Goal: Task Accomplishment & Management: Manage account settings

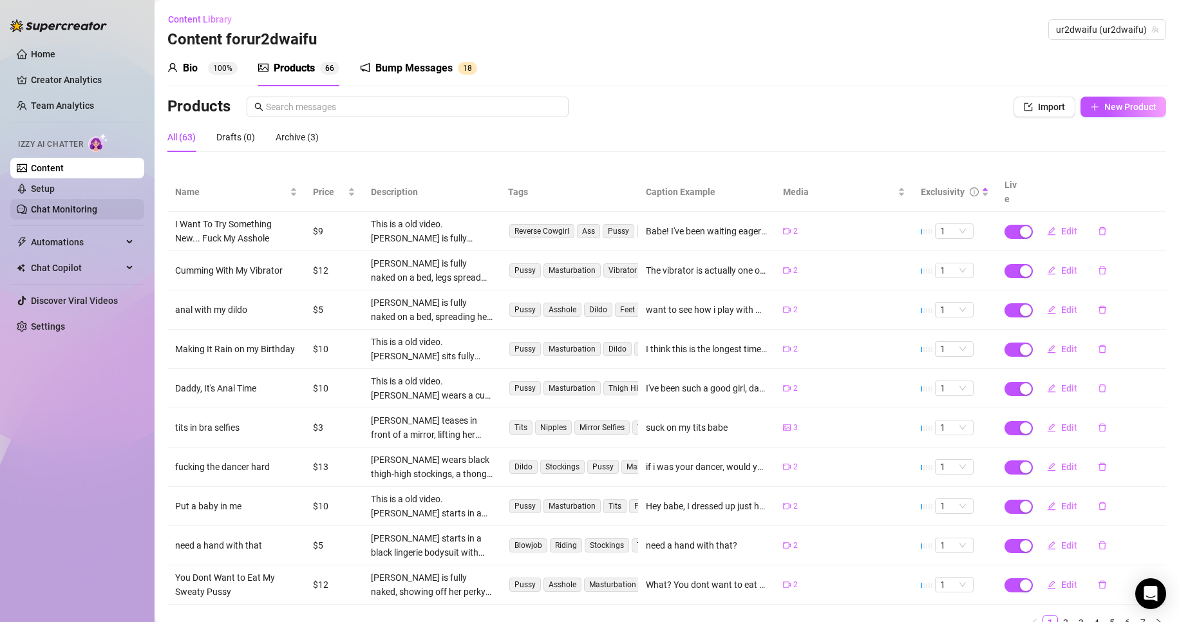
click at [97, 207] on link "Chat Monitoring" at bounding box center [64, 209] width 66 height 10
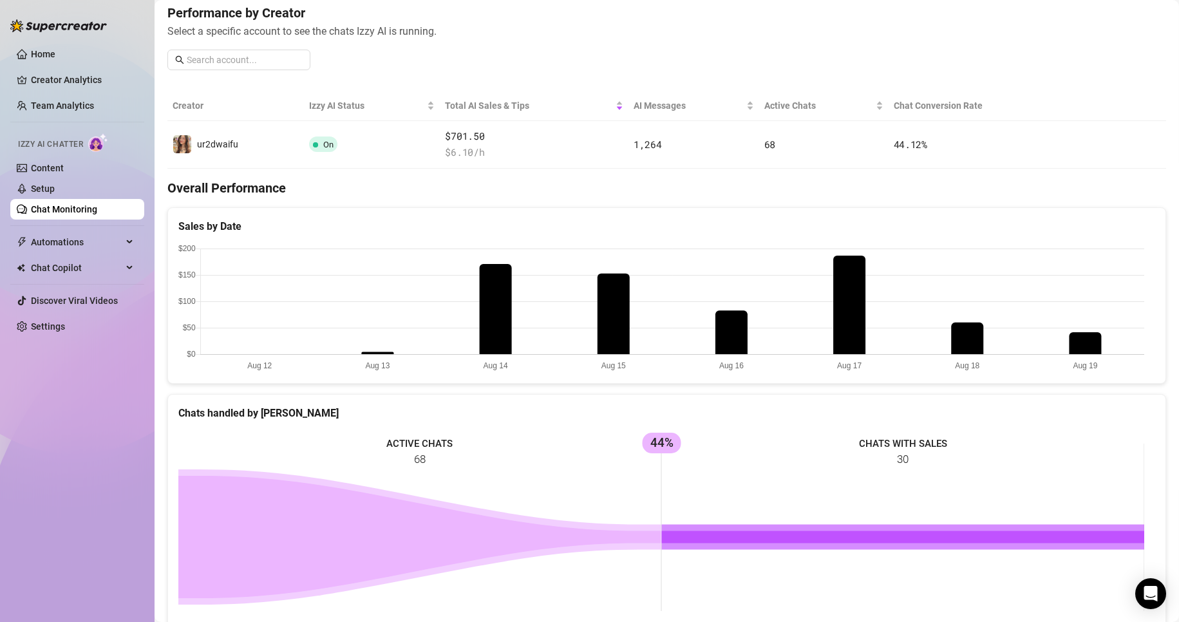
scroll to position [160, 0]
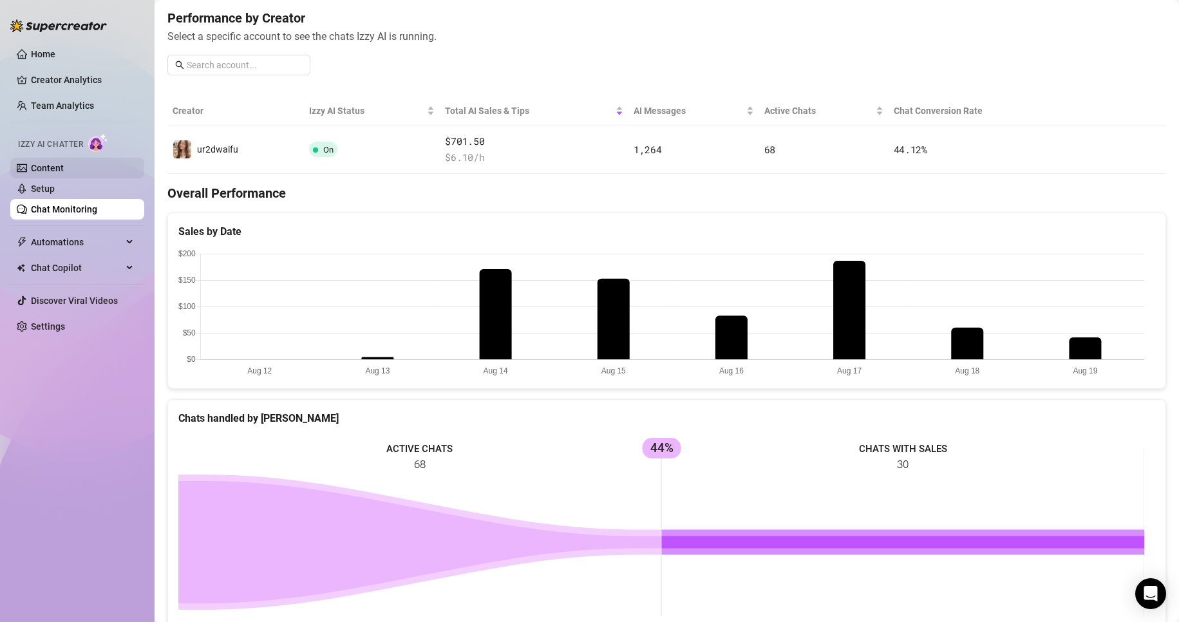
click at [48, 168] on link "Content" at bounding box center [47, 168] width 33 height 10
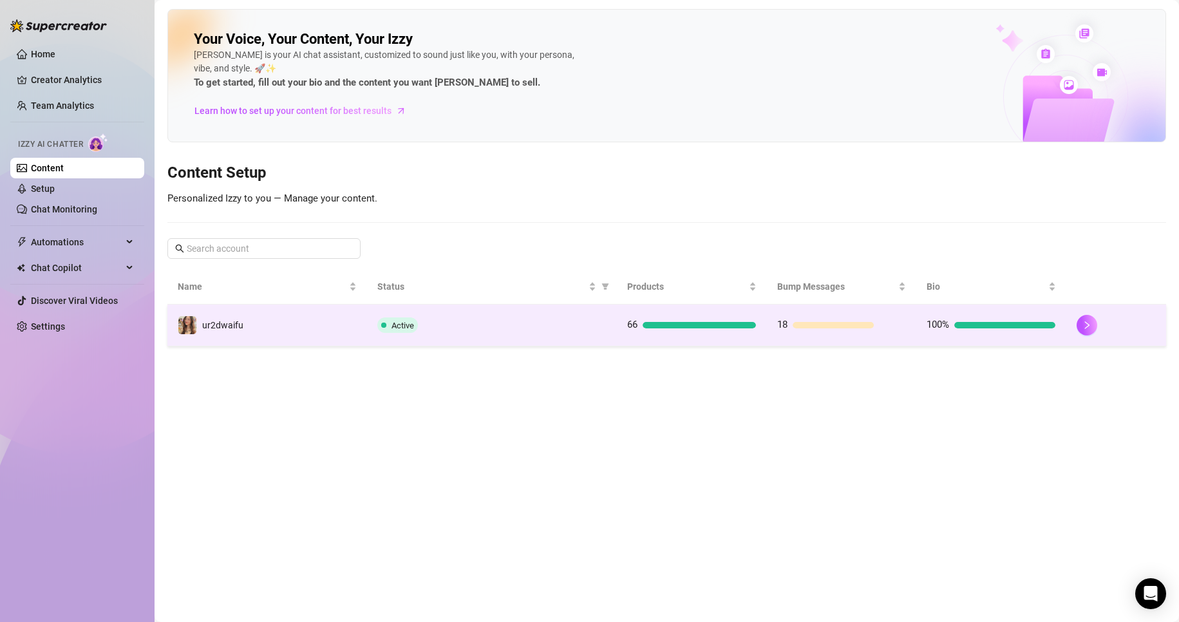
click at [604, 333] on td "Active" at bounding box center [492, 326] width 250 height 42
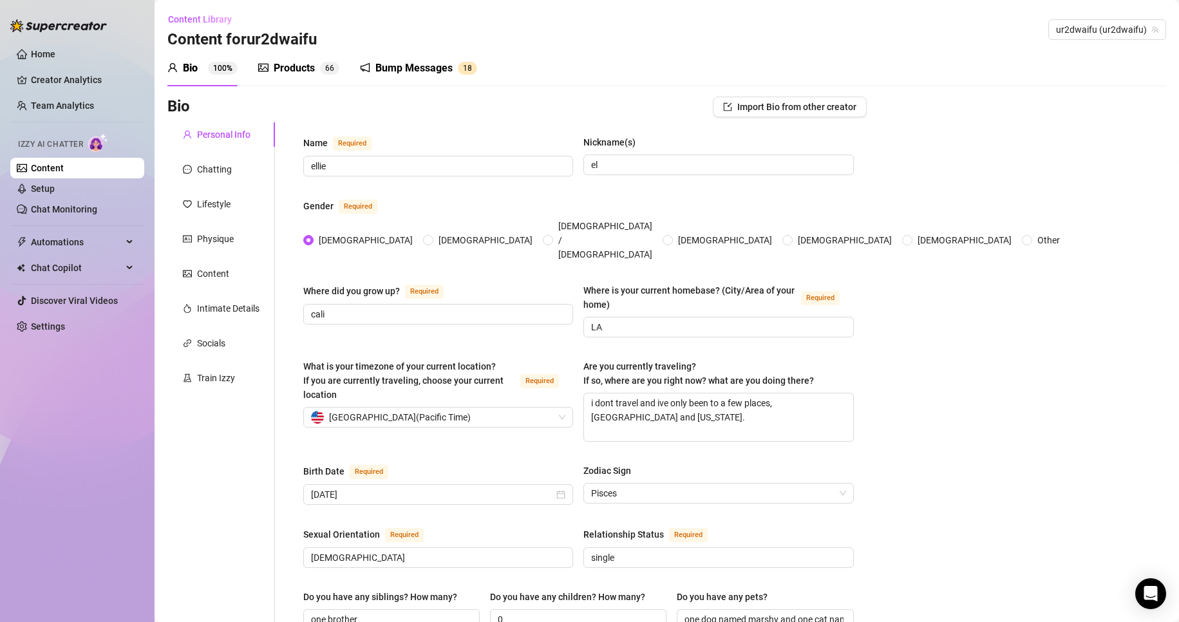
click at [307, 62] on div "Products" at bounding box center [294, 68] width 41 height 15
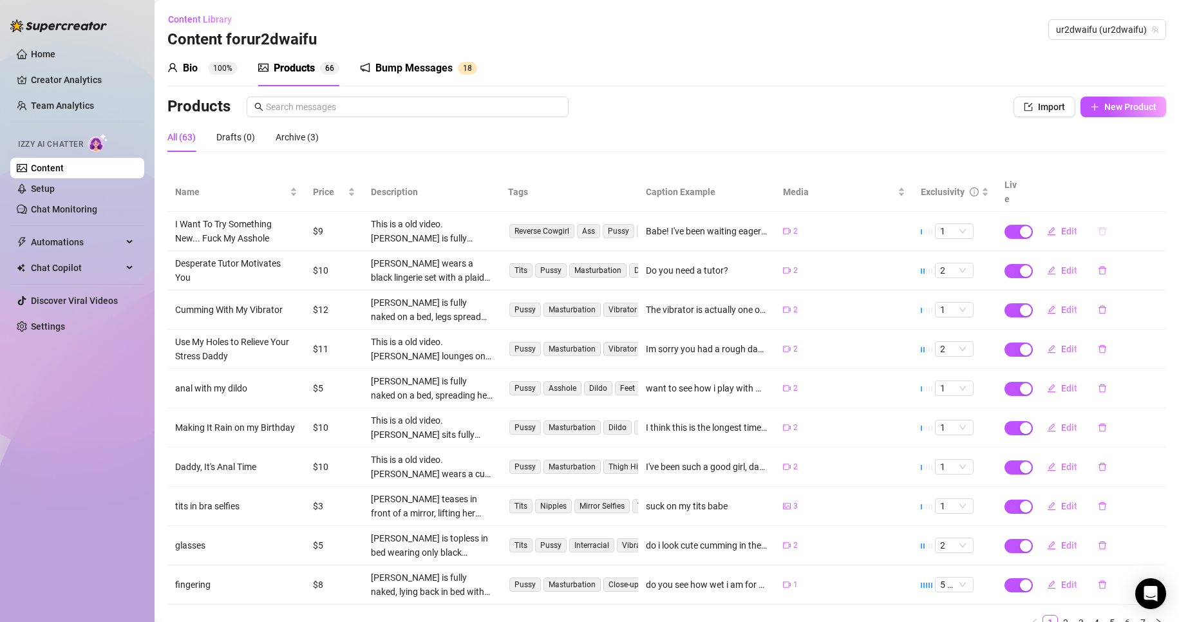
click at [1100, 221] on button "button" at bounding box center [1103, 231] width 30 height 21
click at [1155, 184] on span "Yes" at bounding box center [1158, 183] width 15 height 10
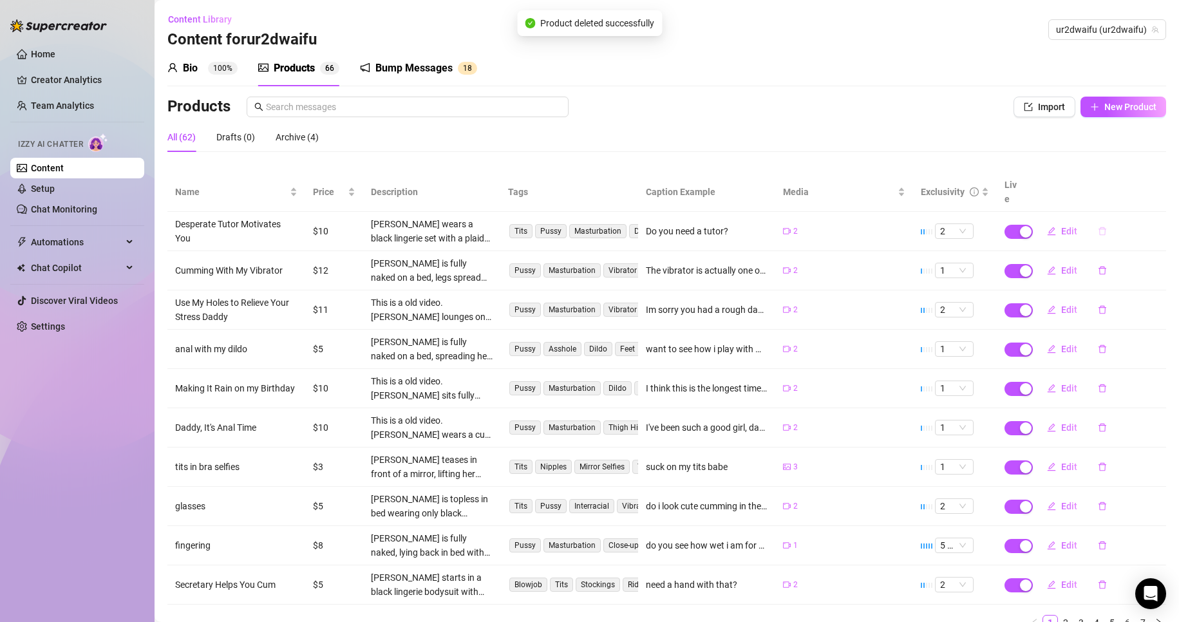
click at [1098, 227] on icon "delete" at bounding box center [1102, 231] width 9 height 9
click at [1174, 185] on div "Archive this product? You can restore it later from the Archive tab No Yes" at bounding box center [1078, 165] width 202 height 67
click at [1167, 184] on span "Yes" at bounding box center [1158, 183] width 15 height 10
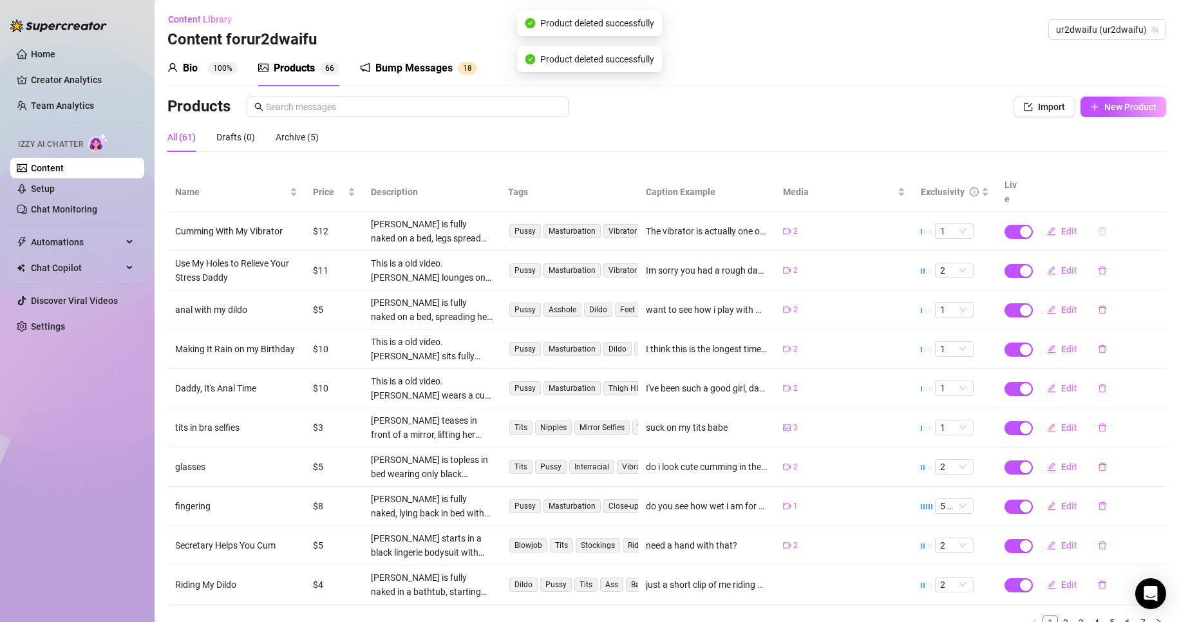
click at [1098, 227] on icon "delete" at bounding box center [1102, 231] width 9 height 9
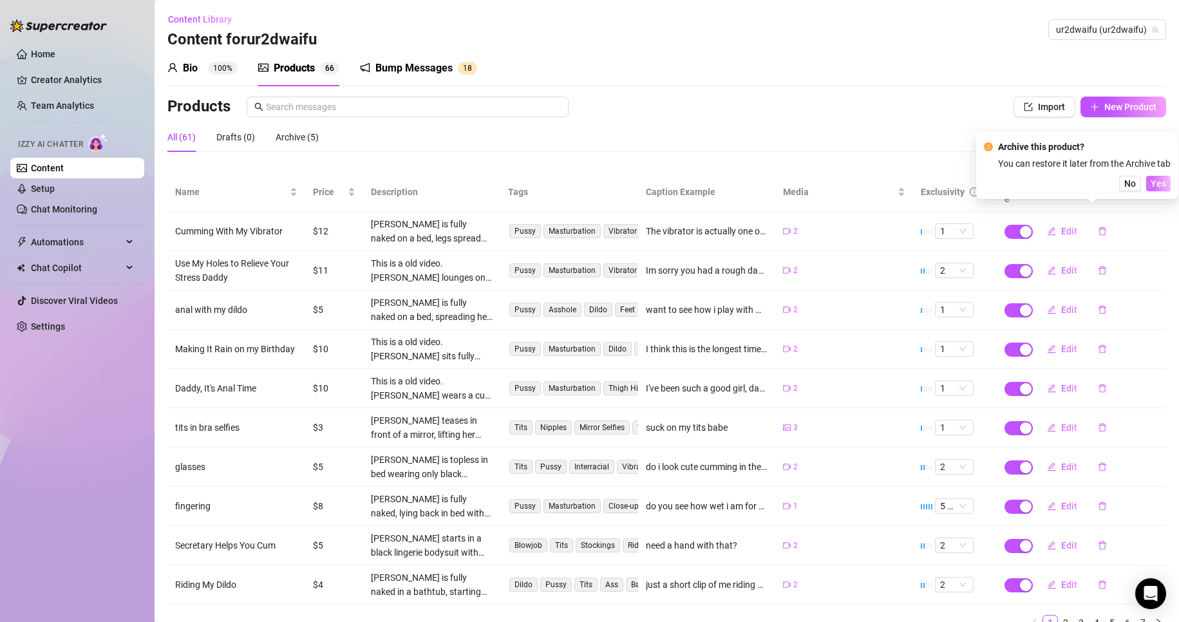
click at [1170, 186] on button "Yes" at bounding box center [1159, 183] width 24 height 15
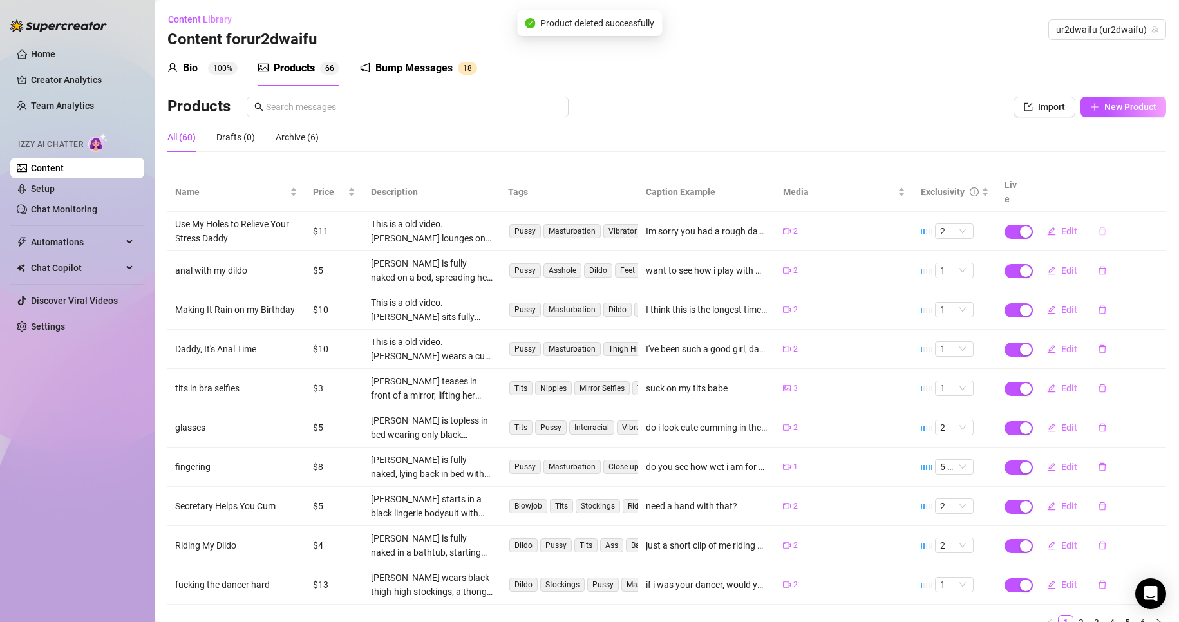
click at [1098, 221] on button "button" at bounding box center [1103, 231] width 30 height 21
click at [1158, 184] on span "Yes" at bounding box center [1158, 183] width 15 height 10
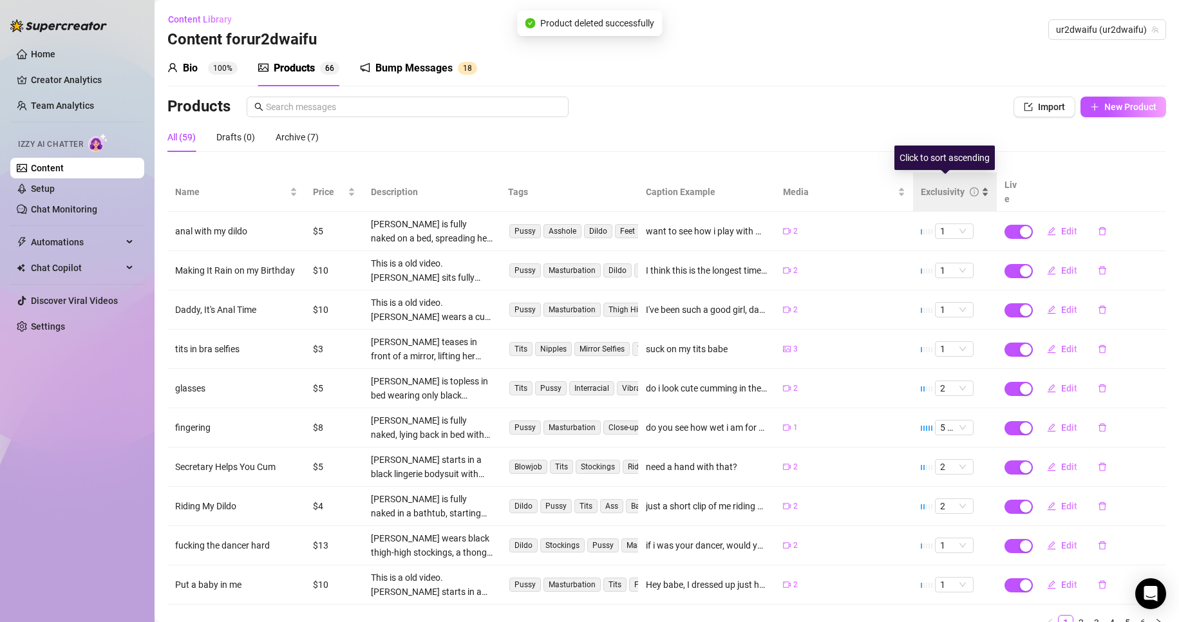
click at [930, 185] on div "Exclusivity" at bounding box center [943, 192] width 44 height 14
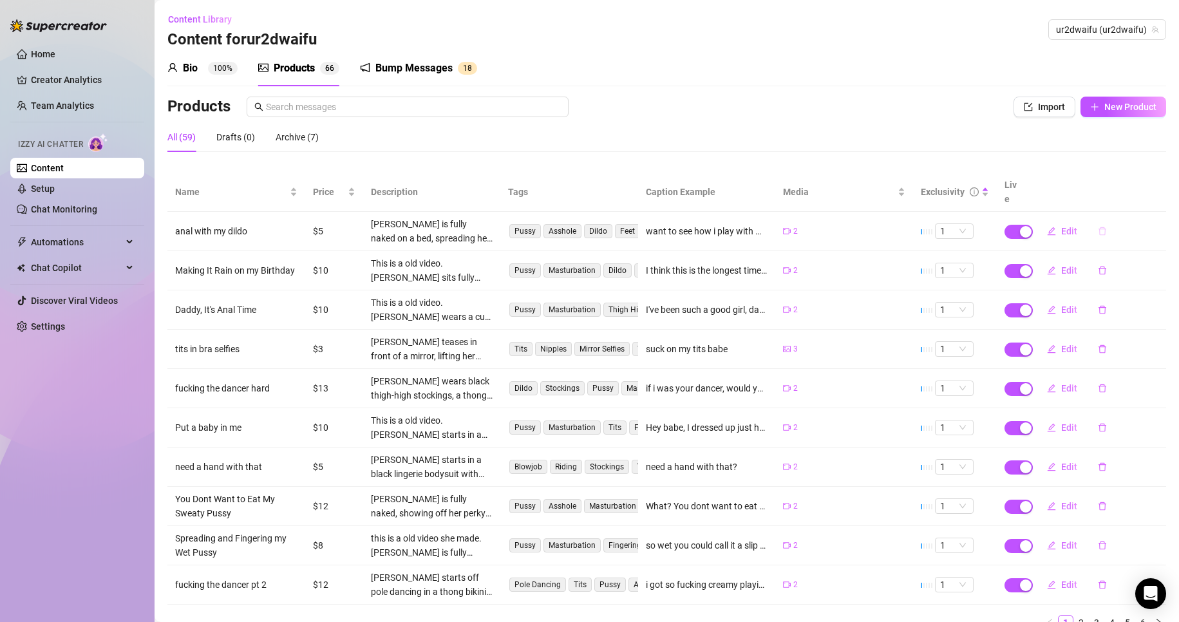
click at [1098, 222] on button "button" at bounding box center [1103, 231] width 30 height 21
click at [1165, 180] on span "Yes" at bounding box center [1158, 183] width 15 height 10
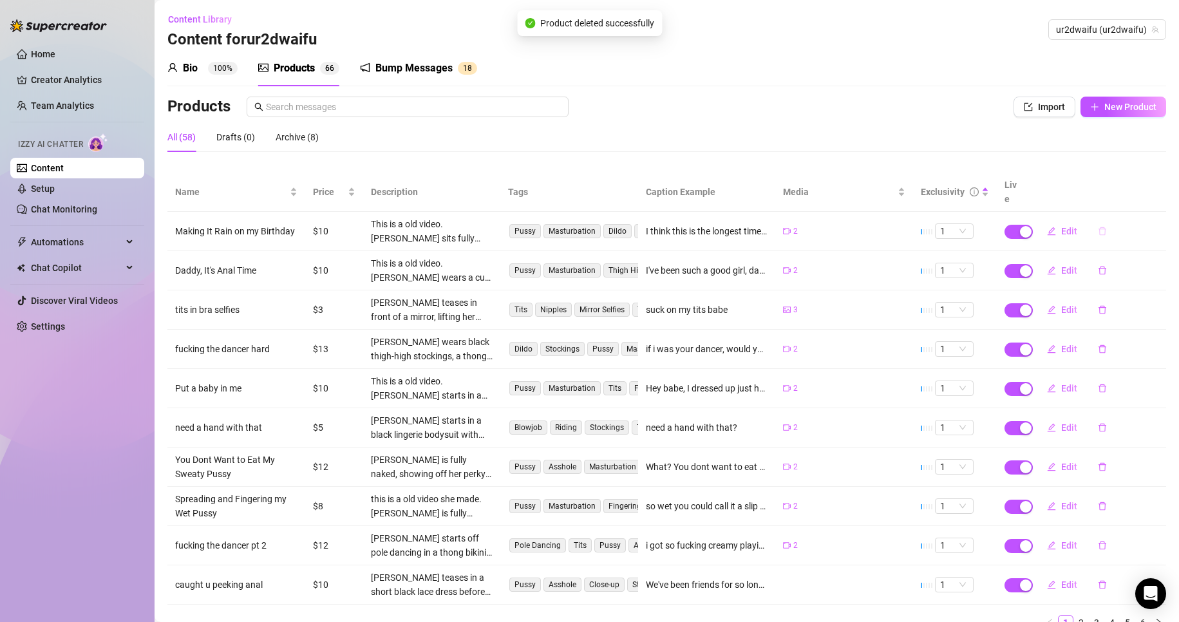
click at [1094, 225] on button "button" at bounding box center [1103, 231] width 30 height 21
click at [1098, 227] on icon "delete" at bounding box center [1102, 231] width 9 height 9
click at [1154, 186] on span "Yes" at bounding box center [1158, 183] width 15 height 10
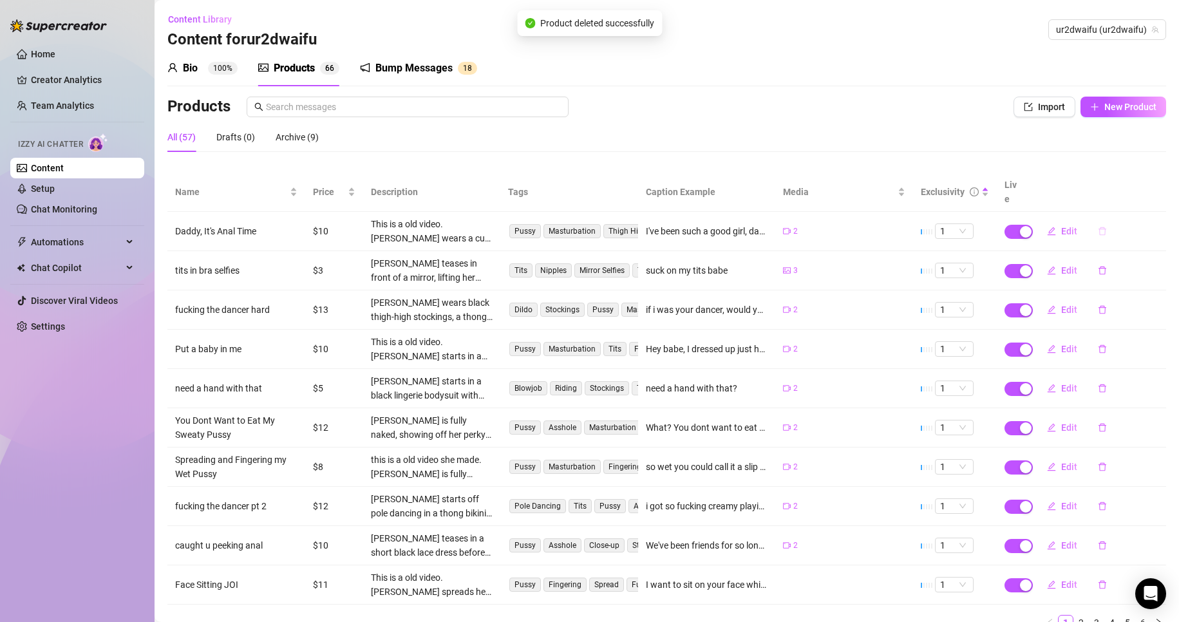
click at [1098, 227] on icon "delete" at bounding box center [1102, 231] width 9 height 9
click at [1163, 185] on span "Yes" at bounding box center [1158, 183] width 15 height 10
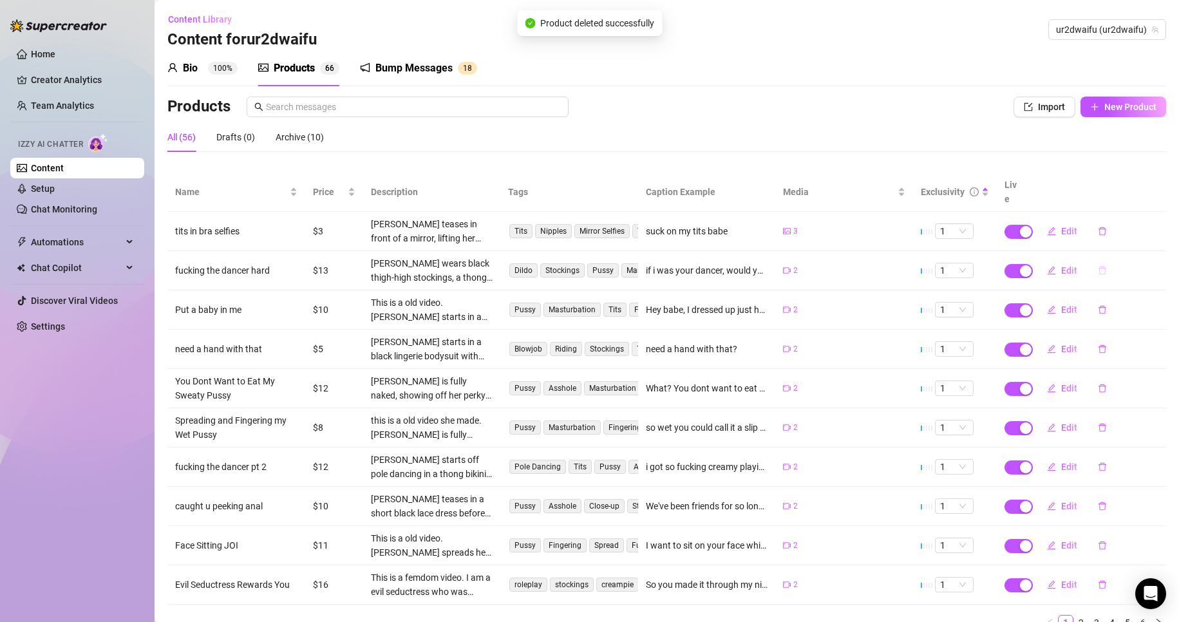
click at [1092, 260] on button "button" at bounding box center [1103, 270] width 30 height 21
click at [1159, 224] on span "Yes" at bounding box center [1158, 223] width 15 height 10
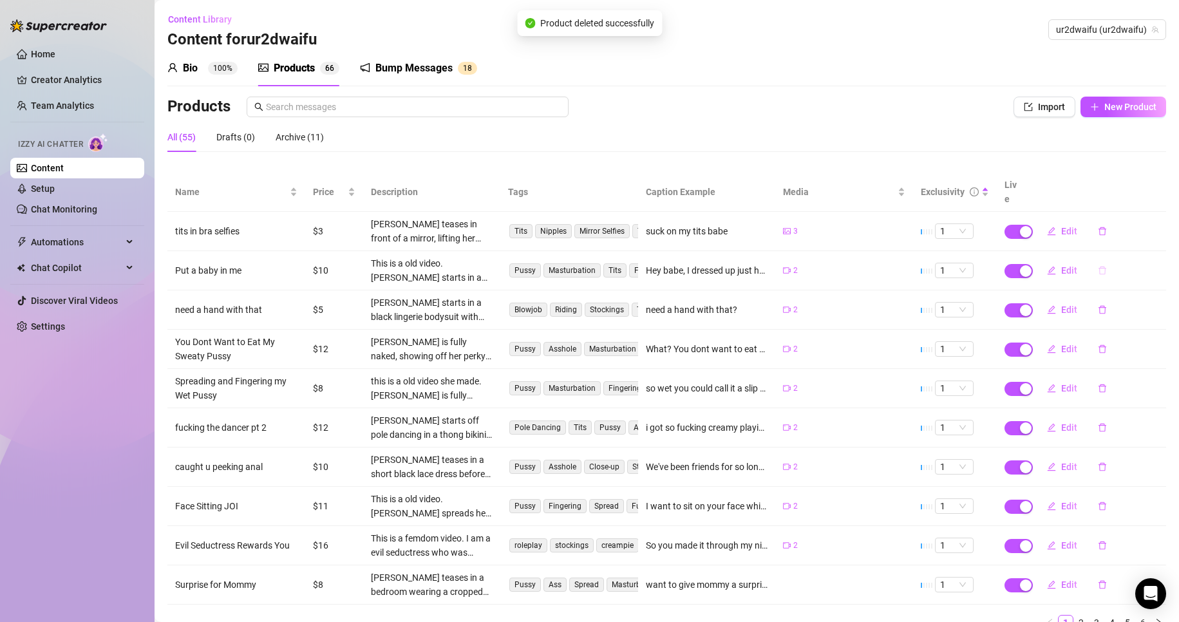
click at [1098, 266] on icon "delete" at bounding box center [1102, 270] width 9 height 9
click at [1176, 222] on div "Archive this product? You can restore it later from the Archive tab No Yes" at bounding box center [1078, 204] width 202 height 67
click at [1171, 223] on button "Yes" at bounding box center [1159, 222] width 24 height 15
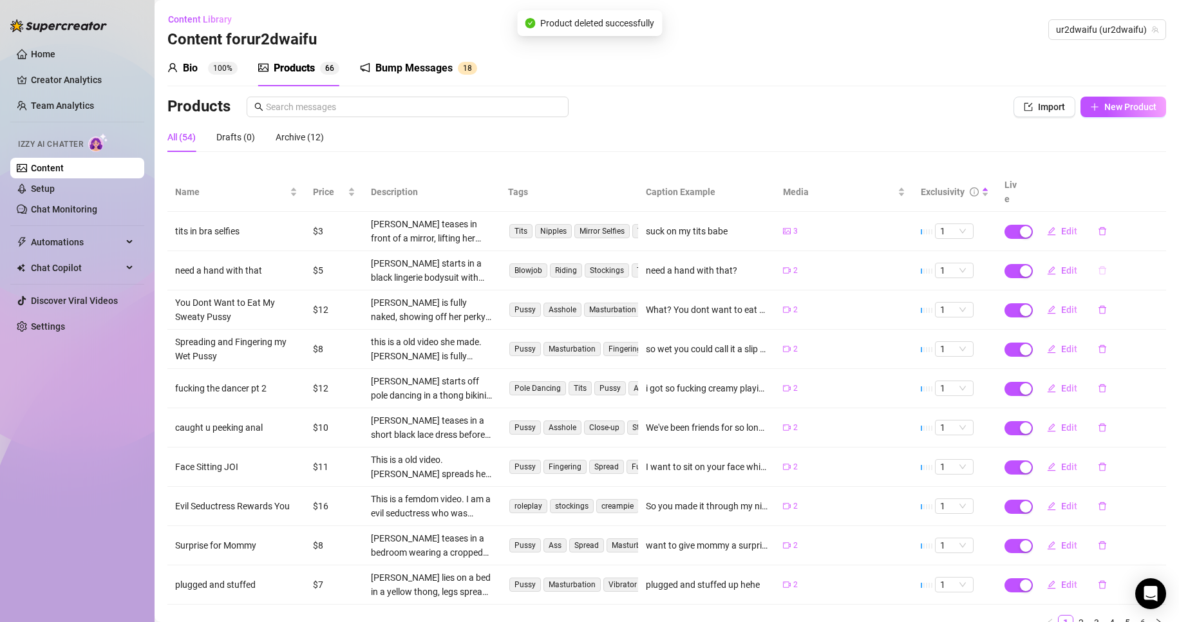
click at [1098, 266] on icon "delete" at bounding box center [1102, 270] width 9 height 9
click at [1170, 225] on button "Yes" at bounding box center [1159, 222] width 24 height 15
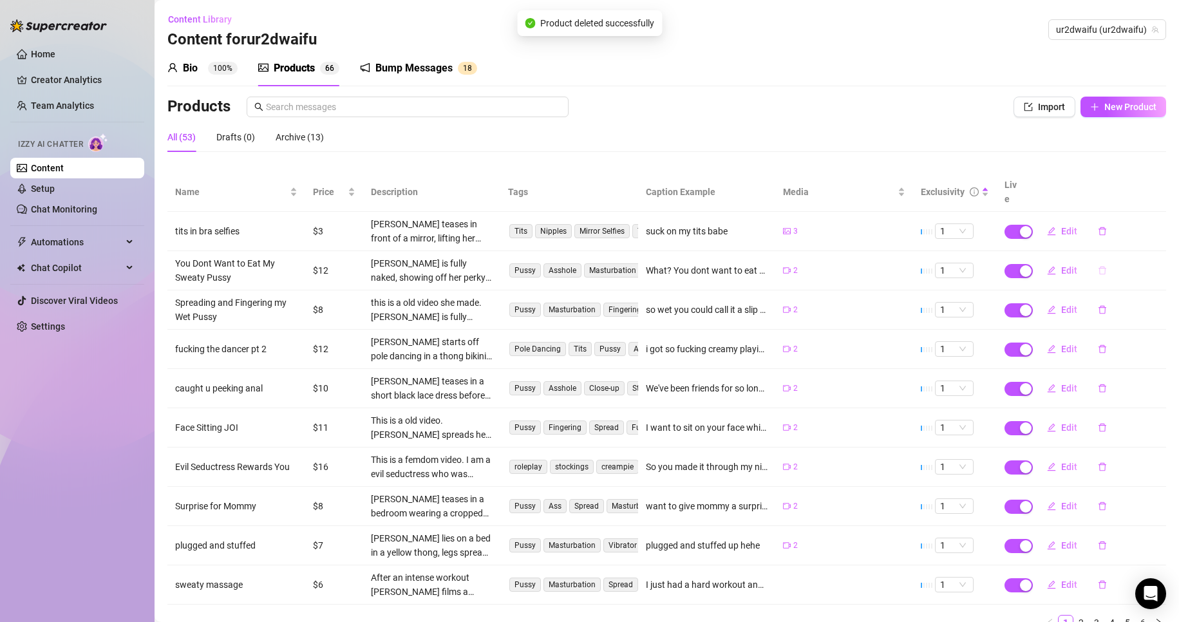
click at [1099, 260] on button "button" at bounding box center [1103, 270] width 30 height 21
click at [1162, 227] on span "Yes" at bounding box center [1158, 223] width 15 height 10
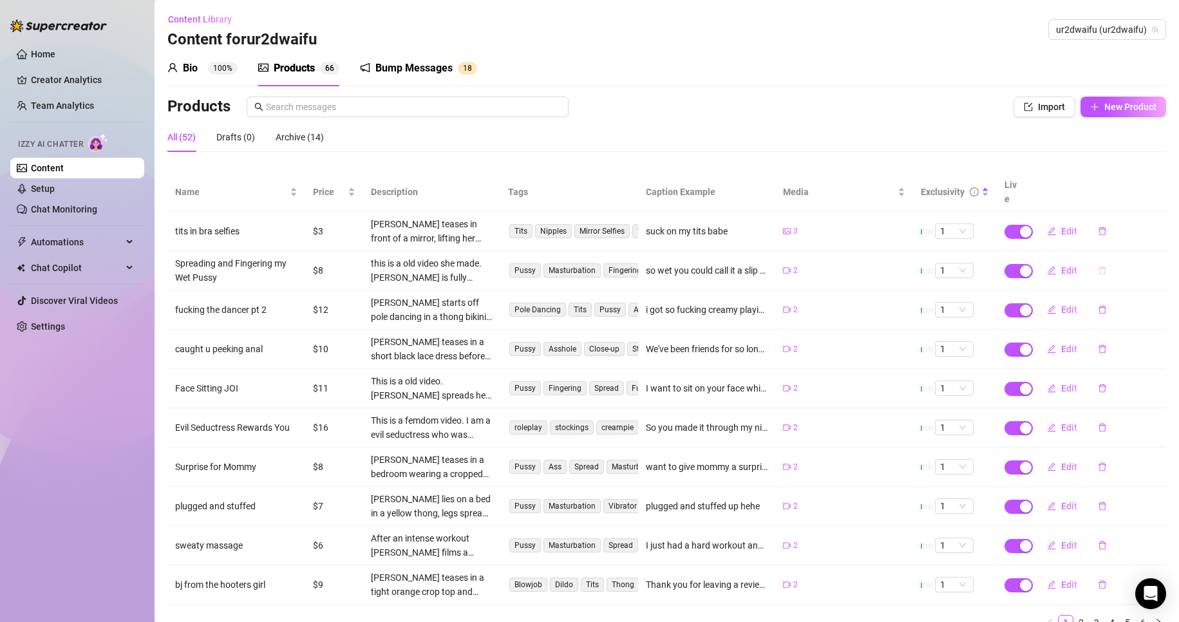
click at [1098, 266] on icon "delete" at bounding box center [1102, 270] width 9 height 9
click at [1171, 224] on button "Yes" at bounding box center [1159, 222] width 24 height 15
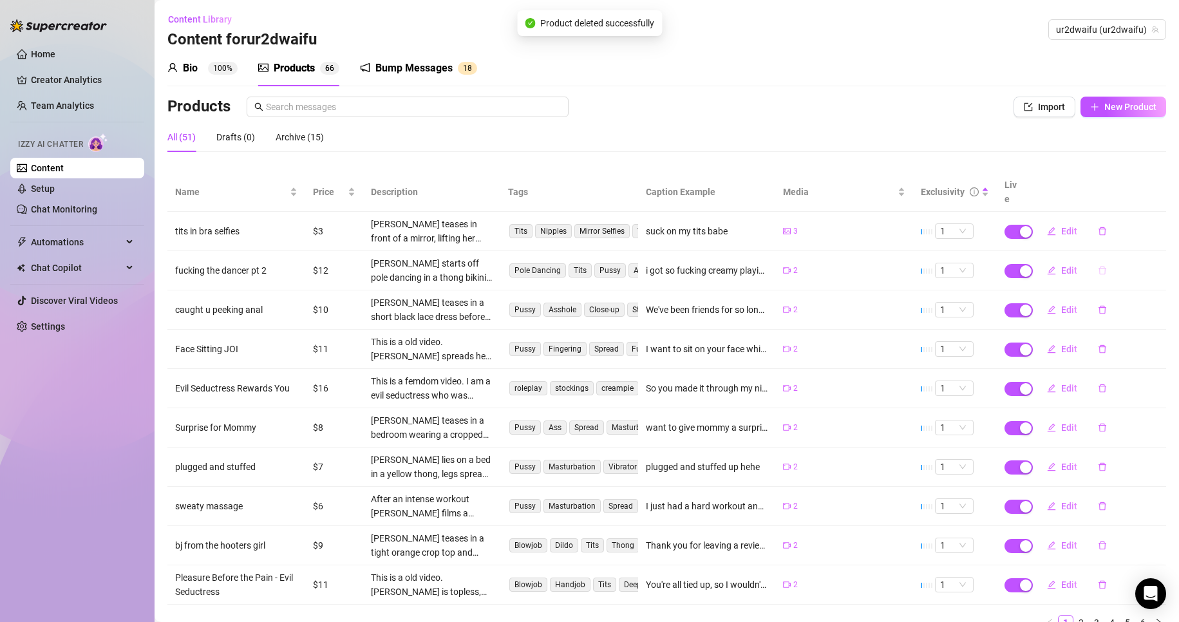
click at [1102, 260] on button "button" at bounding box center [1103, 270] width 30 height 21
click at [1154, 223] on span "Yes" at bounding box center [1158, 223] width 15 height 10
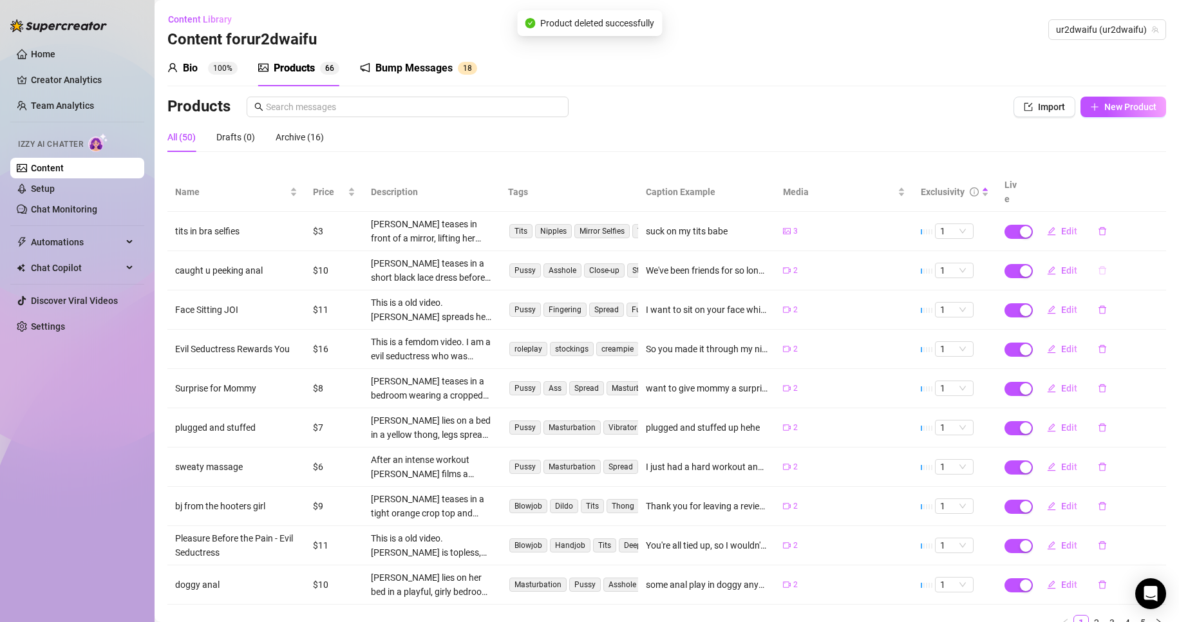
click at [1099, 267] on icon "delete" at bounding box center [1103, 271] width 8 height 8
click at [1152, 228] on button "Yes" at bounding box center [1159, 222] width 24 height 15
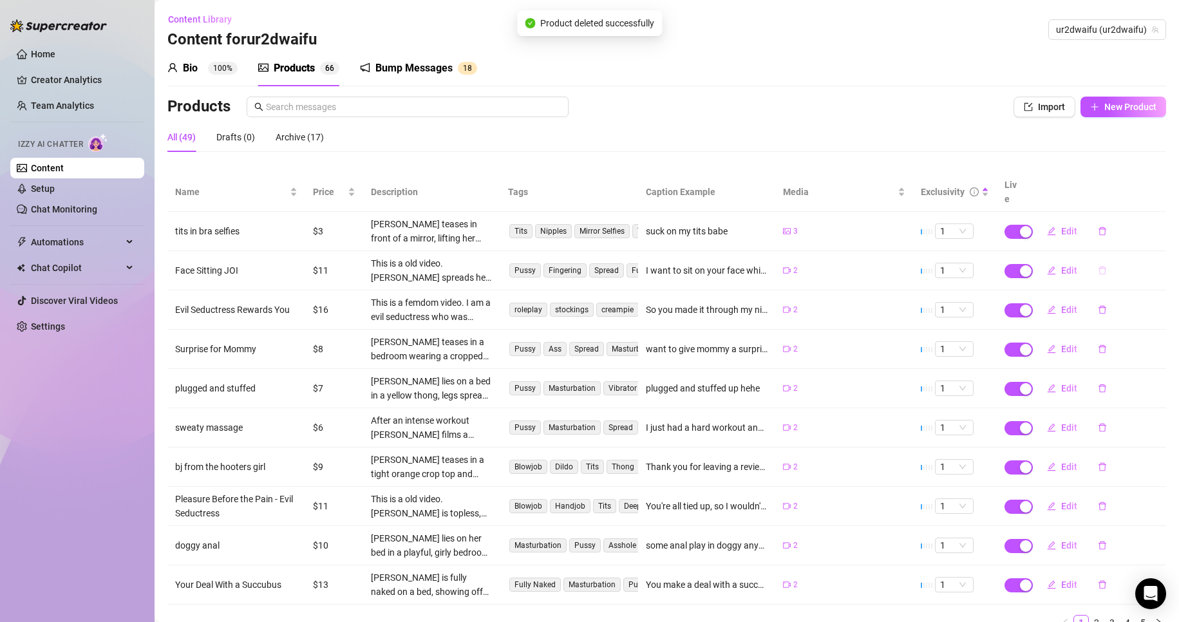
click at [1102, 260] on button "button" at bounding box center [1103, 270] width 30 height 21
click at [1158, 220] on span "Yes" at bounding box center [1158, 223] width 15 height 10
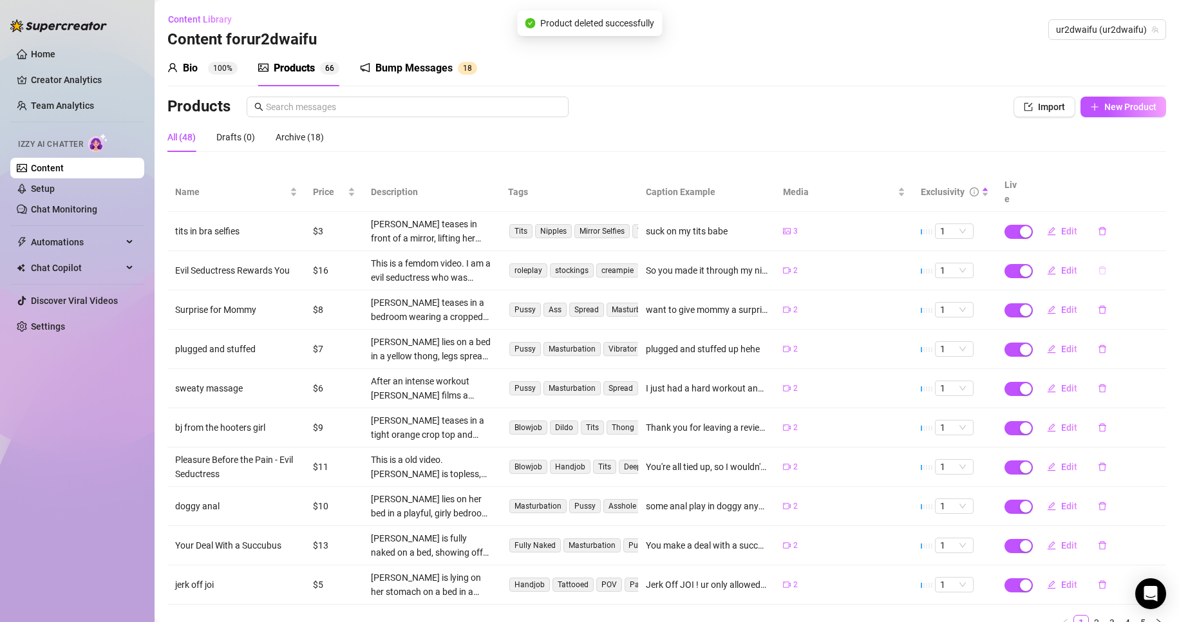
click at [1098, 266] on icon "delete" at bounding box center [1102, 270] width 9 height 9
click at [1165, 225] on span "Yes" at bounding box center [1158, 223] width 15 height 10
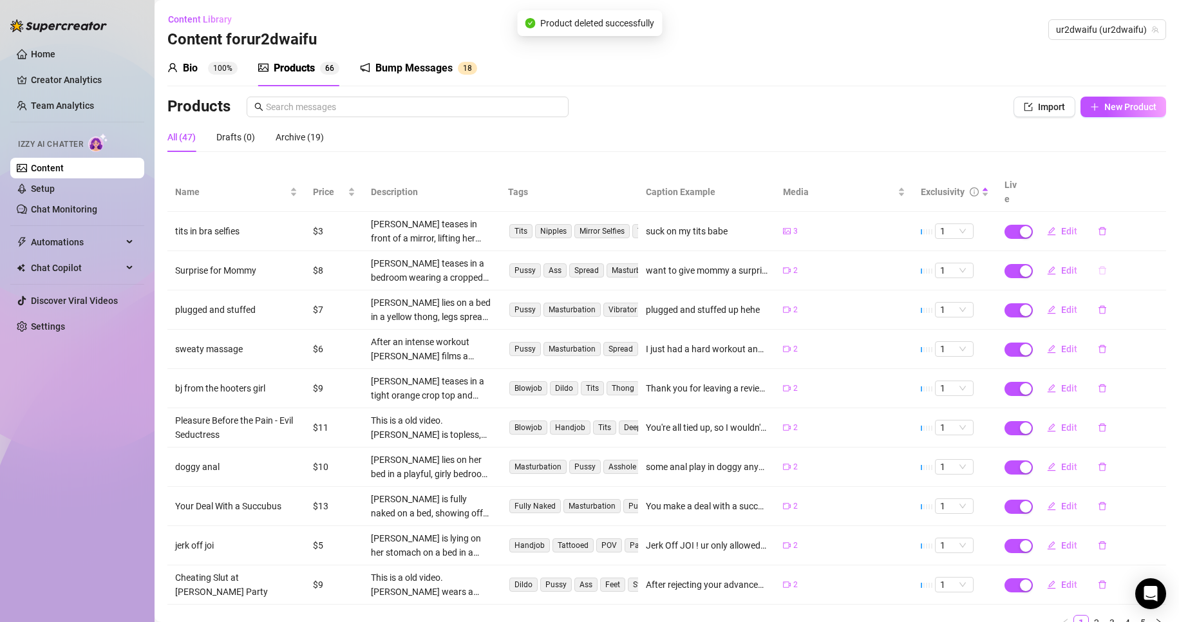
click at [1098, 266] on icon "delete" at bounding box center [1102, 270] width 9 height 9
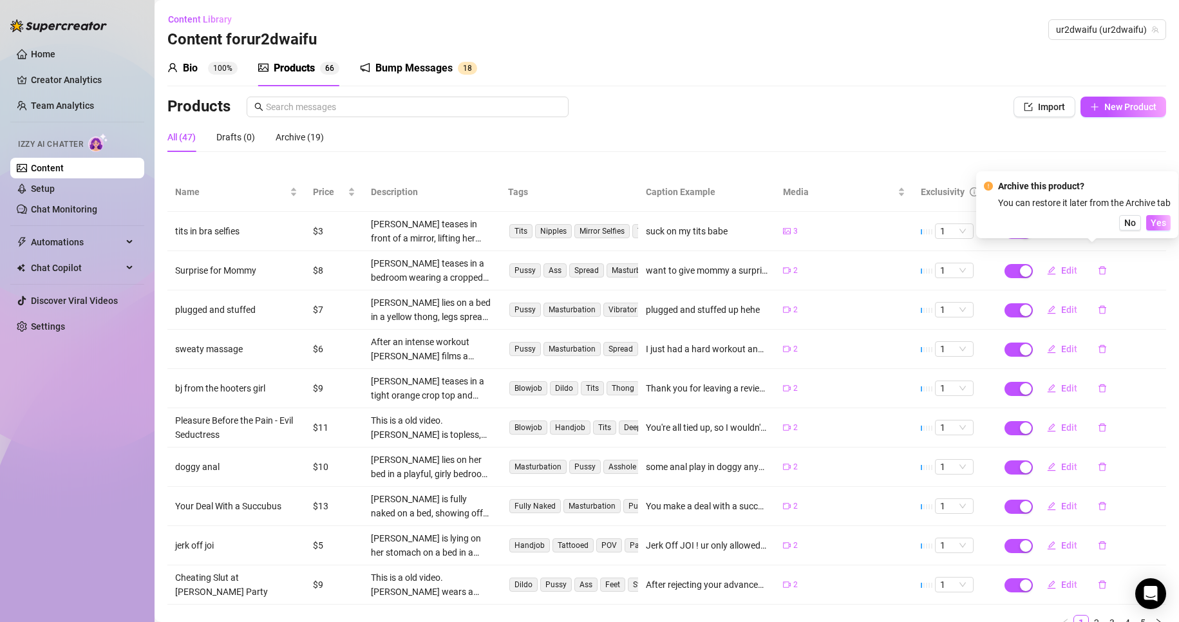
click at [1159, 227] on span "Yes" at bounding box center [1158, 223] width 15 height 10
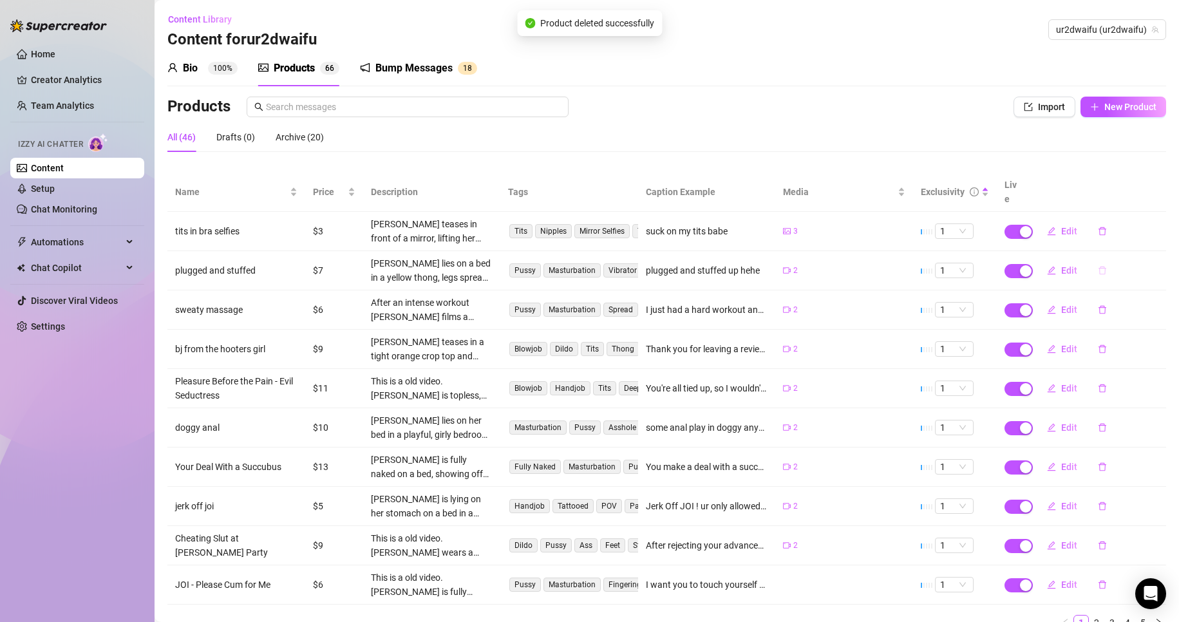
click at [1090, 260] on button "button" at bounding box center [1103, 270] width 30 height 21
click at [1161, 222] on span "Yes" at bounding box center [1158, 223] width 15 height 10
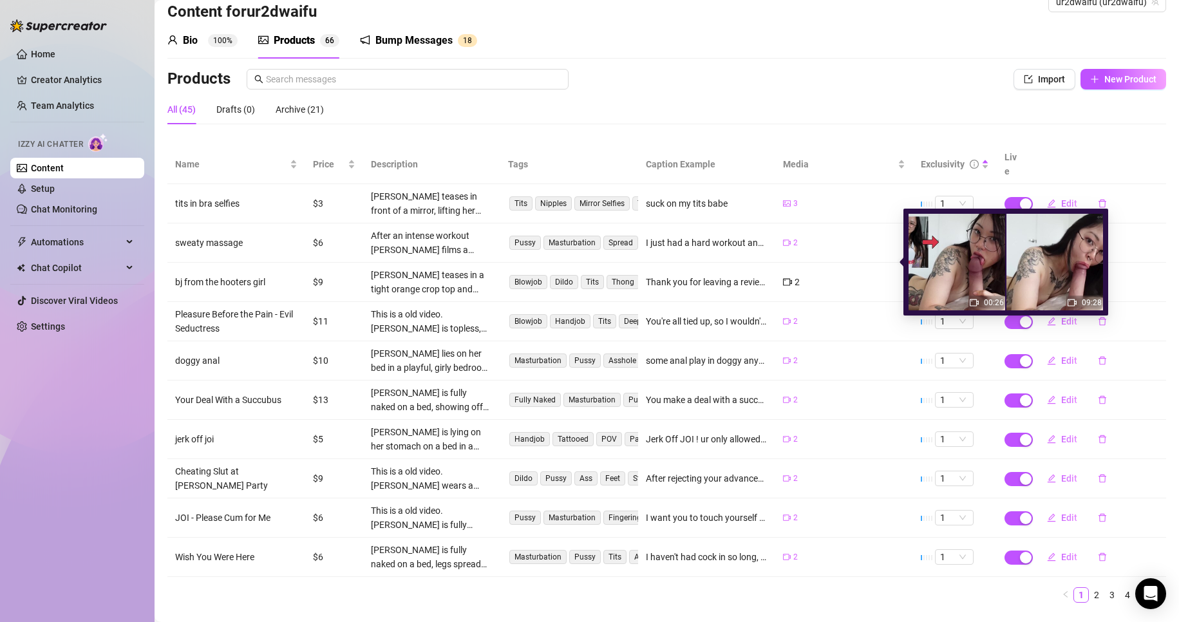
scroll to position [43, 0]
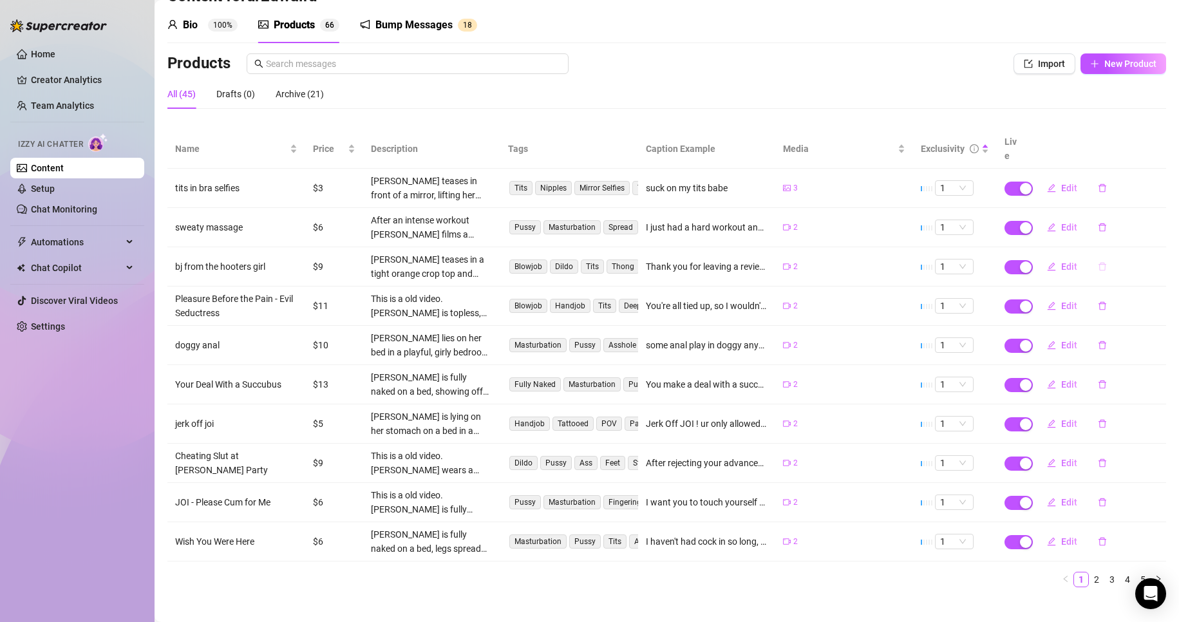
click at [1098, 262] on icon "delete" at bounding box center [1102, 266] width 9 height 9
click at [1167, 222] on span "Yes" at bounding box center [1158, 219] width 15 height 10
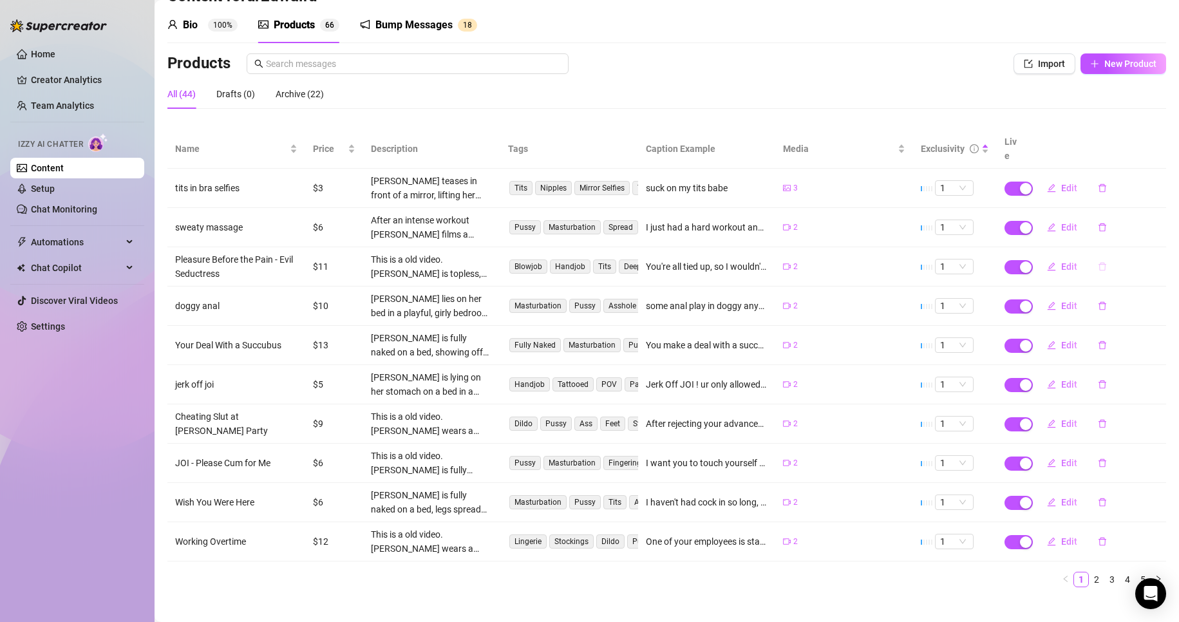
click at [1096, 256] on button "button" at bounding box center [1103, 266] width 30 height 21
click at [1158, 218] on span "Yes" at bounding box center [1158, 219] width 15 height 10
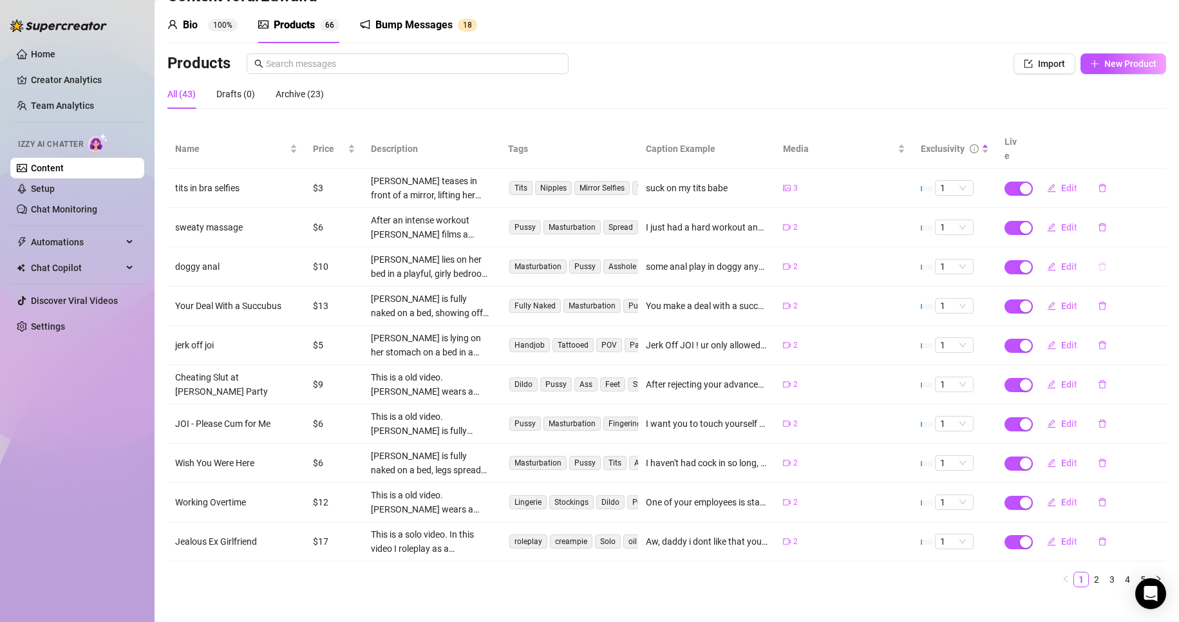
click at [1098, 256] on button "button" at bounding box center [1103, 266] width 30 height 21
click at [1170, 218] on button "Yes" at bounding box center [1159, 218] width 24 height 15
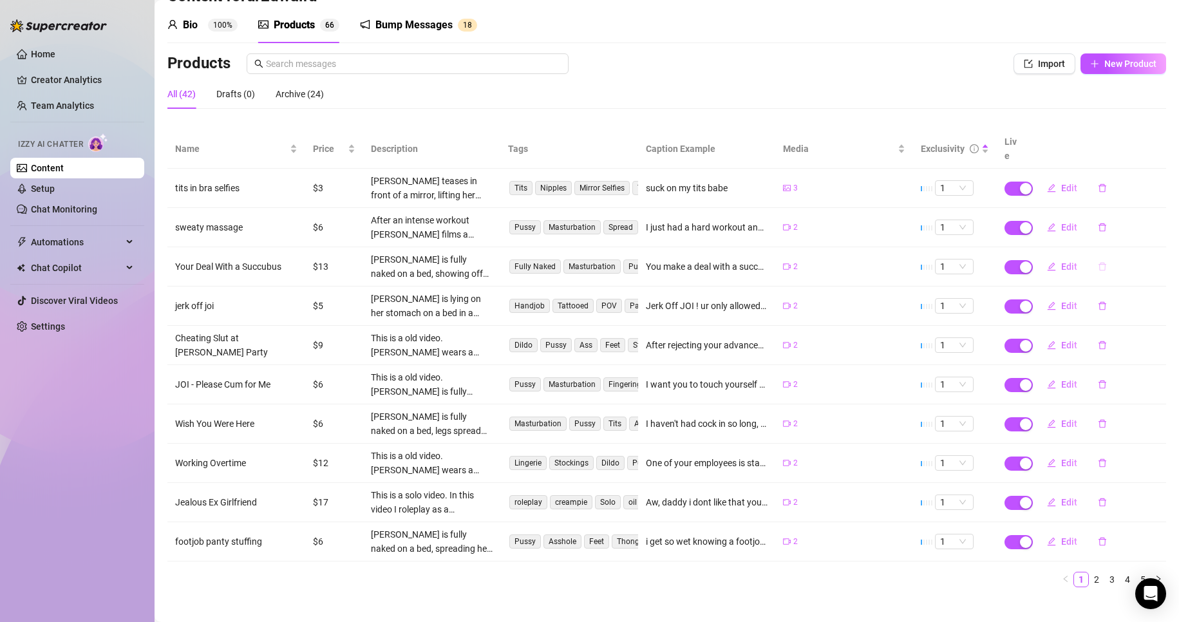
click at [1098, 262] on icon "delete" at bounding box center [1102, 266] width 9 height 9
click at [1159, 222] on span "Yes" at bounding box center [1158, 219] width 15 height 10
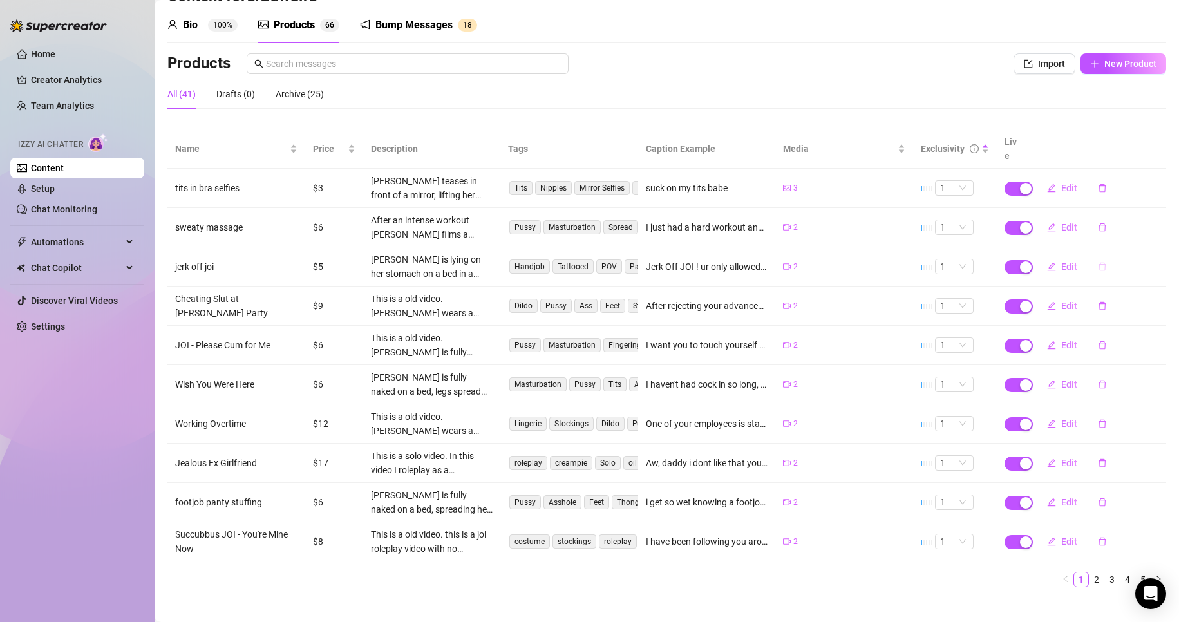
click at [1098, 262] on icon "delete" at bounding box center [1102, 266] width 9 height 9
click at [1161, 216] on span "Yes" at bounding box center [1158, 219] width 15 height 10
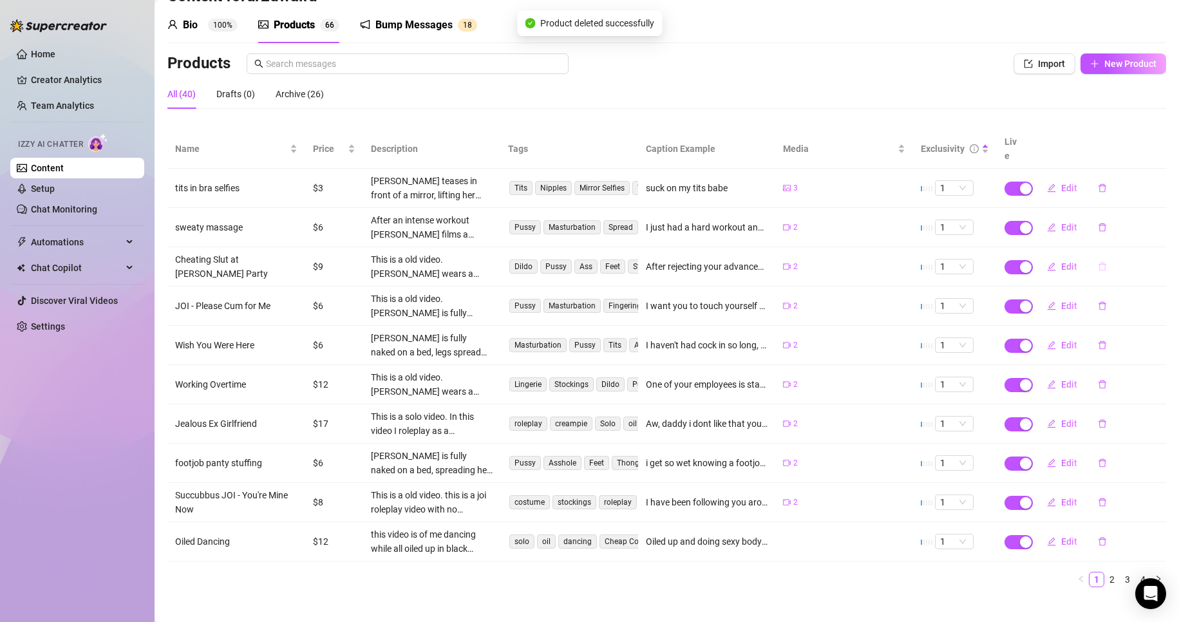
click at [1089, 259] on button "button" at bounding box center [1103, 266] width 30 height 21
click at [1172, 213] on div "Archive this product? You can restore it later from the Archive tab No Yes" at bounding box center [1078, 200] width 202 height 67
click at [1167, 219] on span "Yes" at bounding box center [1158, 219] width 15 height 10
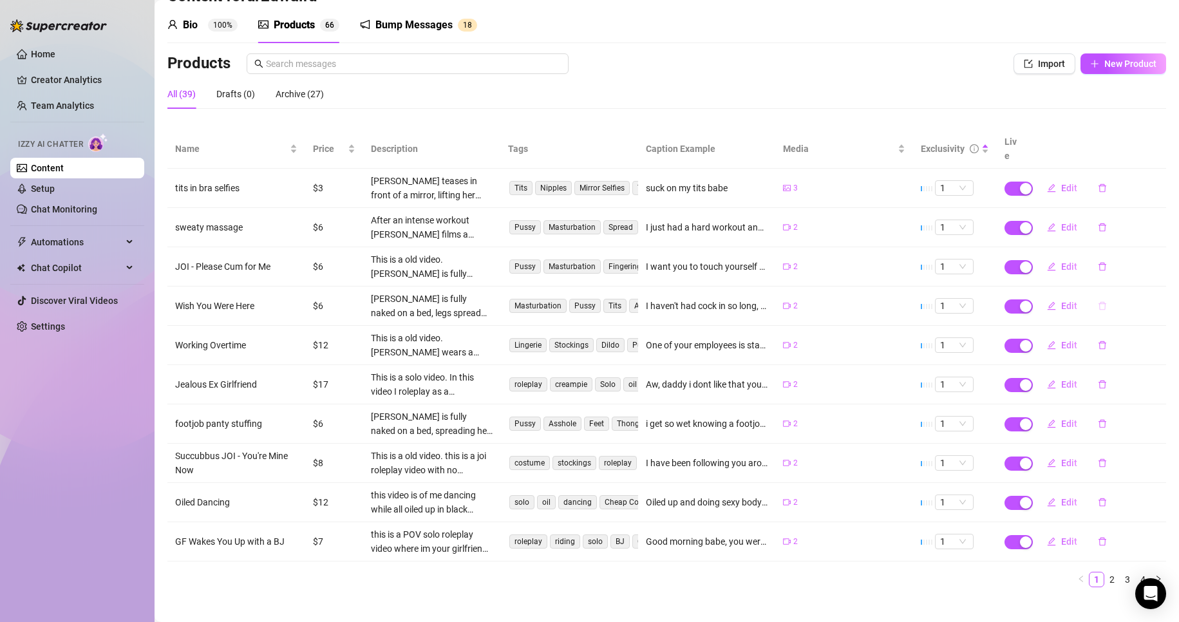
click at [1088, 296] on button "button" at bounding box center [1103, 306] width 30 height 21
click at [1160, 258] on span "Yes" at bounding box center [1158, 258] width 15 height 10
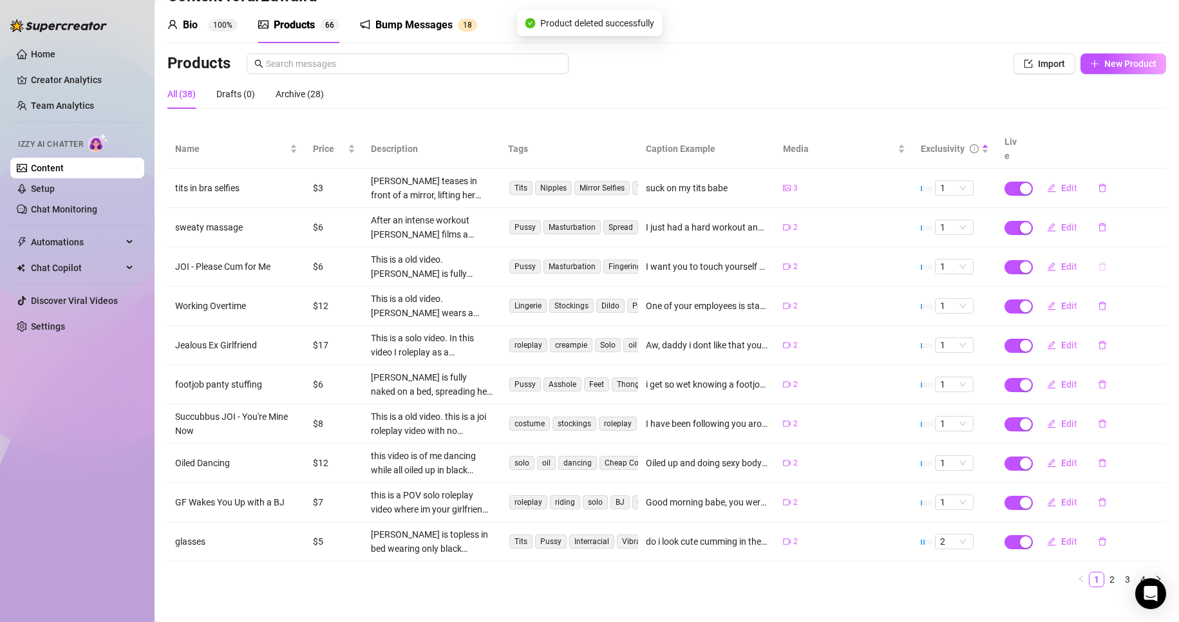
click at [1098, 260] on button "button" at bounding box center [1103, 266] width 30 height 21
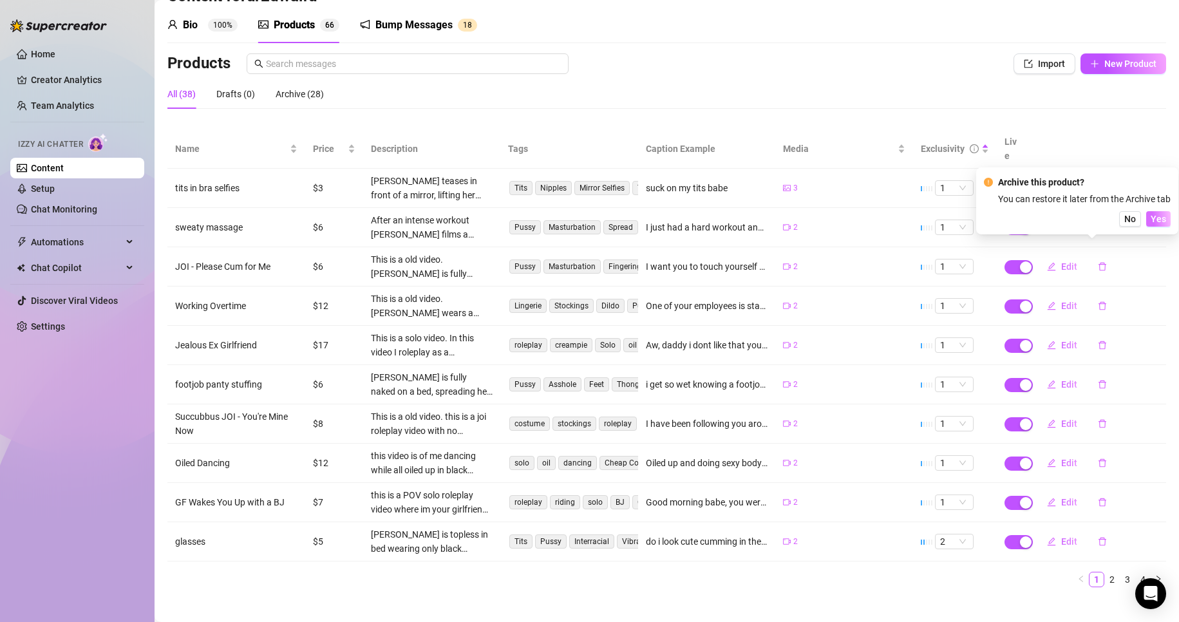
click at [1154, 220] on span "Yes" at bounding box center [1158, 219] width 15 height 10
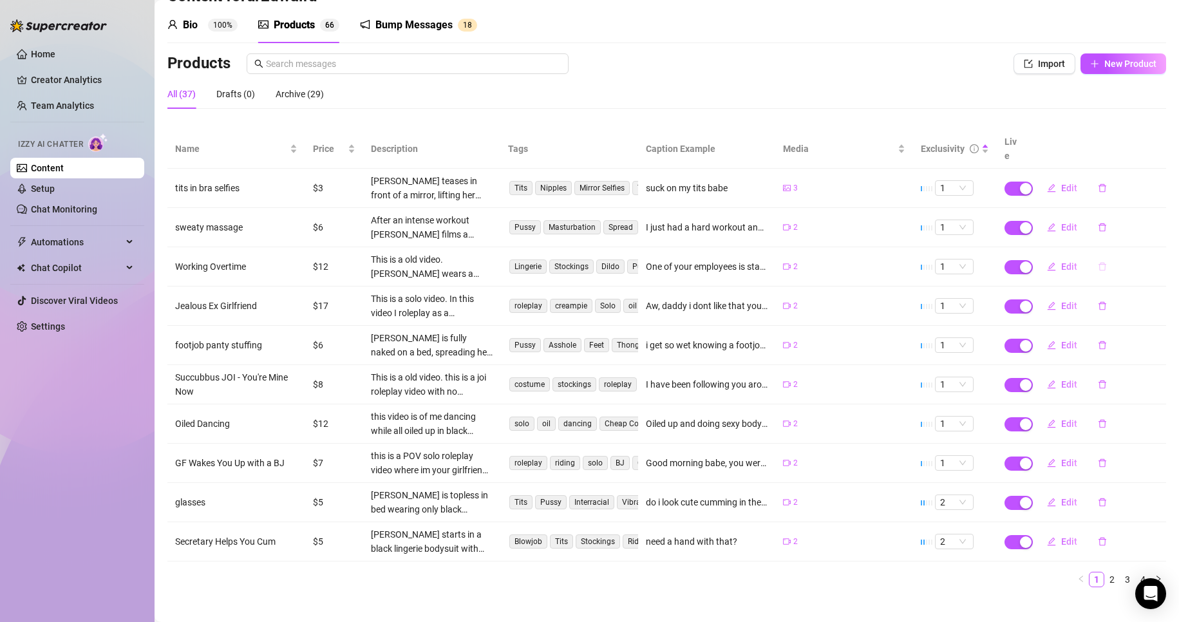
click at [1098, 262] on icon "delete" at bounding box center [1102, 266] width 9 height 9
click at [1163, 216] on span "Yes" at bounding box center [1158, 219] width 15 height 10
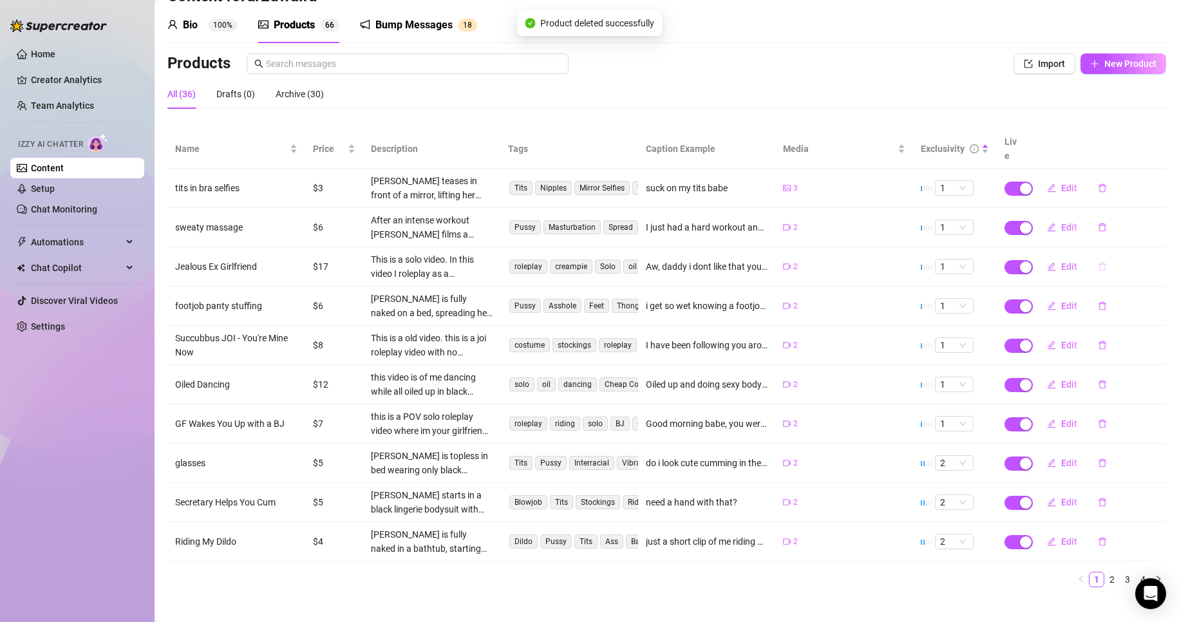
click at [1098, 262] on icon "delete" at bounding box center [1102, 266] width 9 height 9
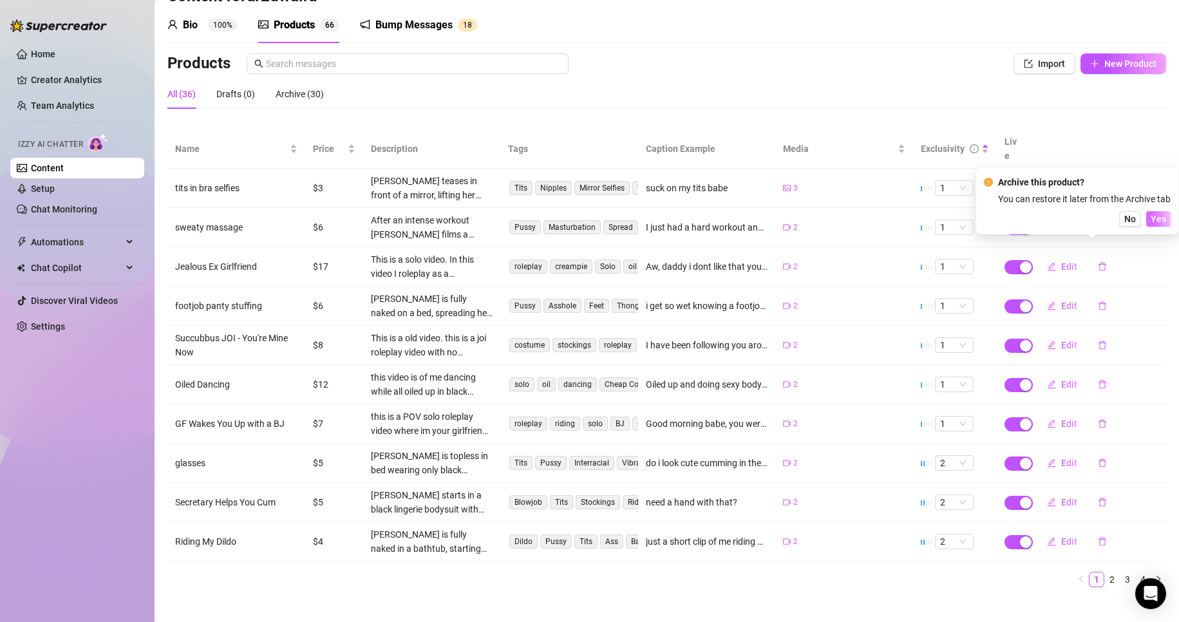
click at [1153, 222] on span "Yes" at bounding box center [1158, 219] width 15 height 10
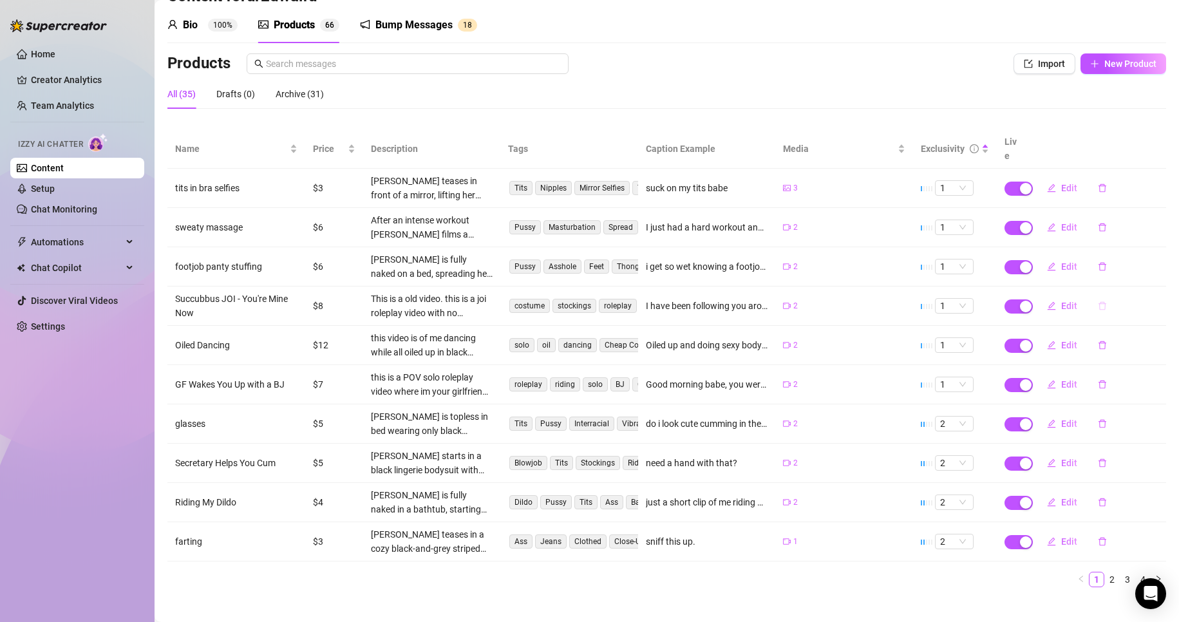
click at [1098, 301] on icon "delete" at bounding box center [1102, 305] width 9 height 9
click at [1160, 261] on span "Yes" at bounding box center [1158, 258] width 15 height 10
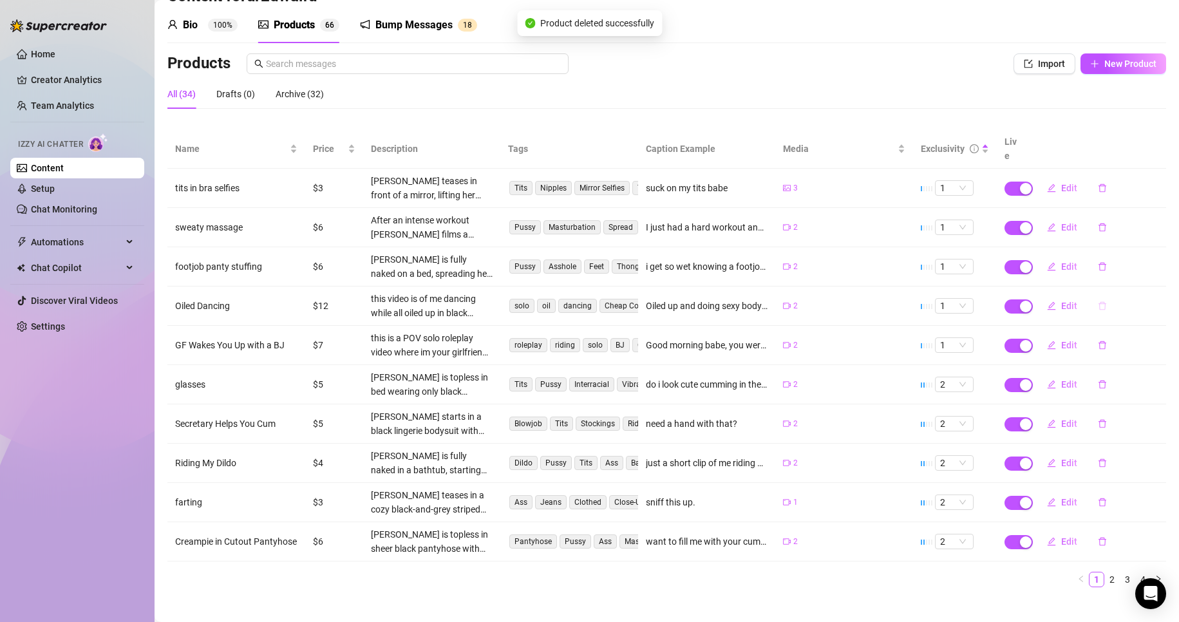
click at [1098, 301] on icon "delete" at bounding box center [1102, 305] width 9 height 9
click at [1170, 256] on button "Yes" at bounding box center [1159, 258] width 24 height 15
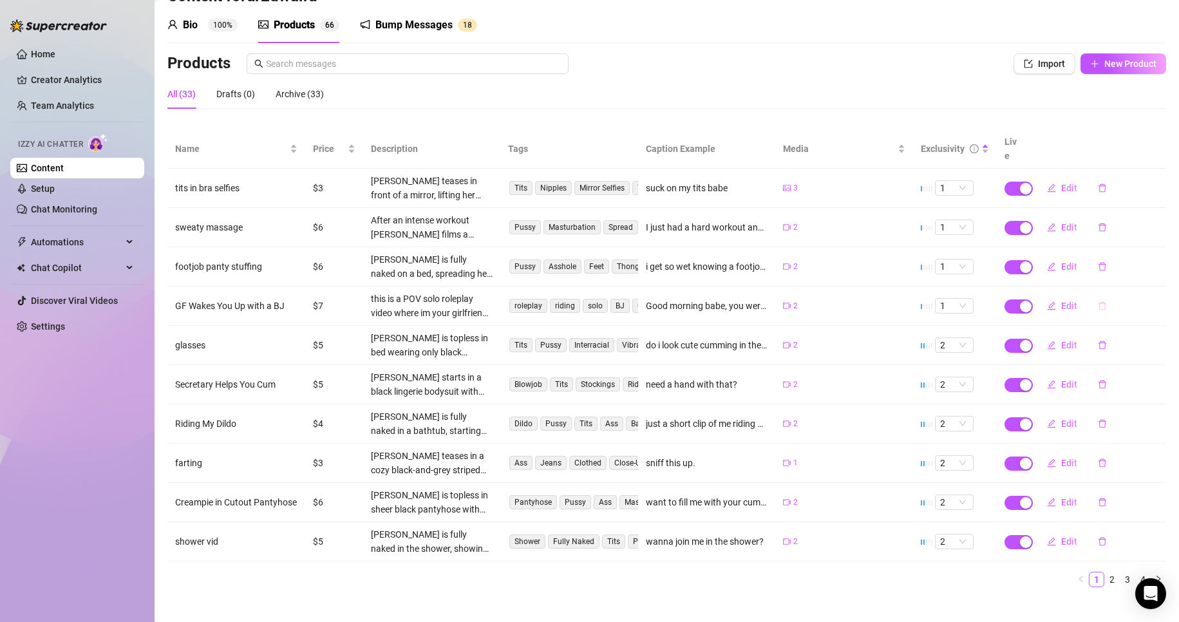
click at [1098, 301] on icon "delete" at bounding box center [1102, 305] width 9 height 9
click at [1163, 259] on span "Yes" at bounding box center [1158, 258] width 15 height 10
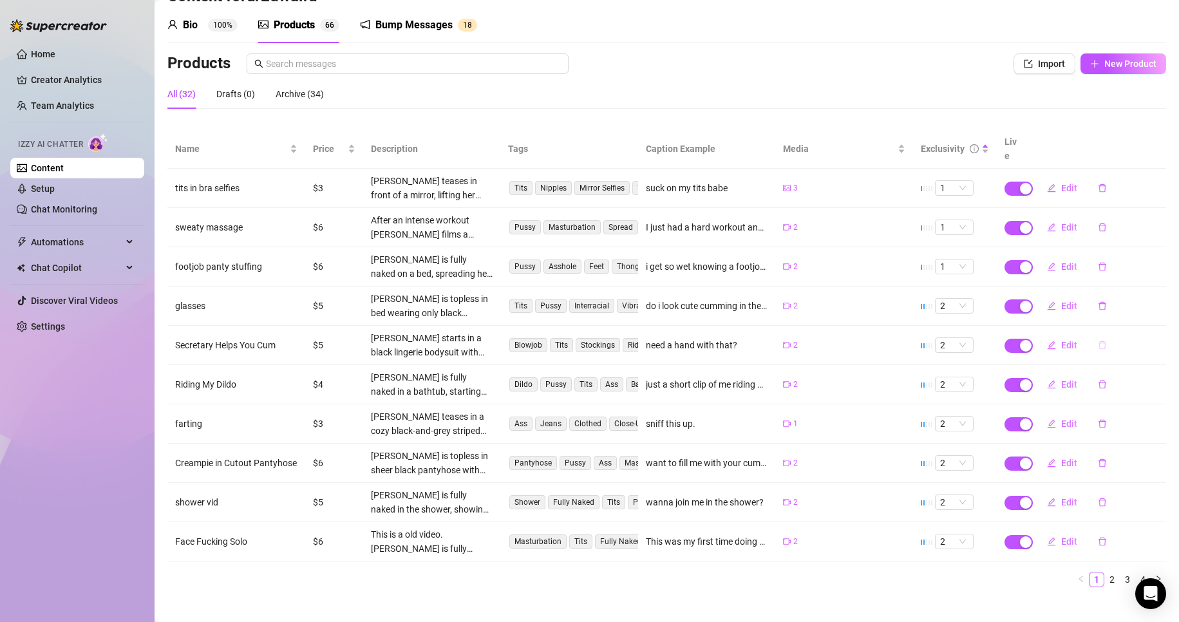
click at [1099, 341] on icon "delete" at bounding box center [1103, 345] width 8 height 8
click at [1154, 299] on span "Yes" at bounding box center [1158, 297] width 15 height 10
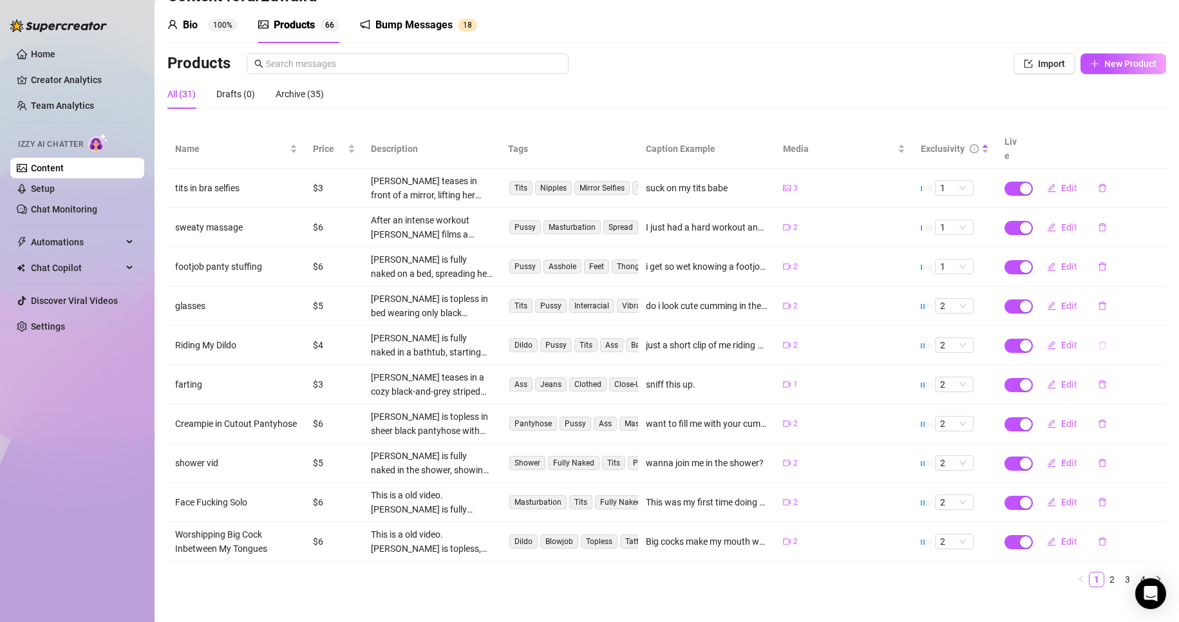
click at [1102, 335] on button "button" at bounding box center [1103, 345] width 30 height 21
click at [1160, 298] on span "Yes" at bounding box center [1158, 297] width 15 height 10
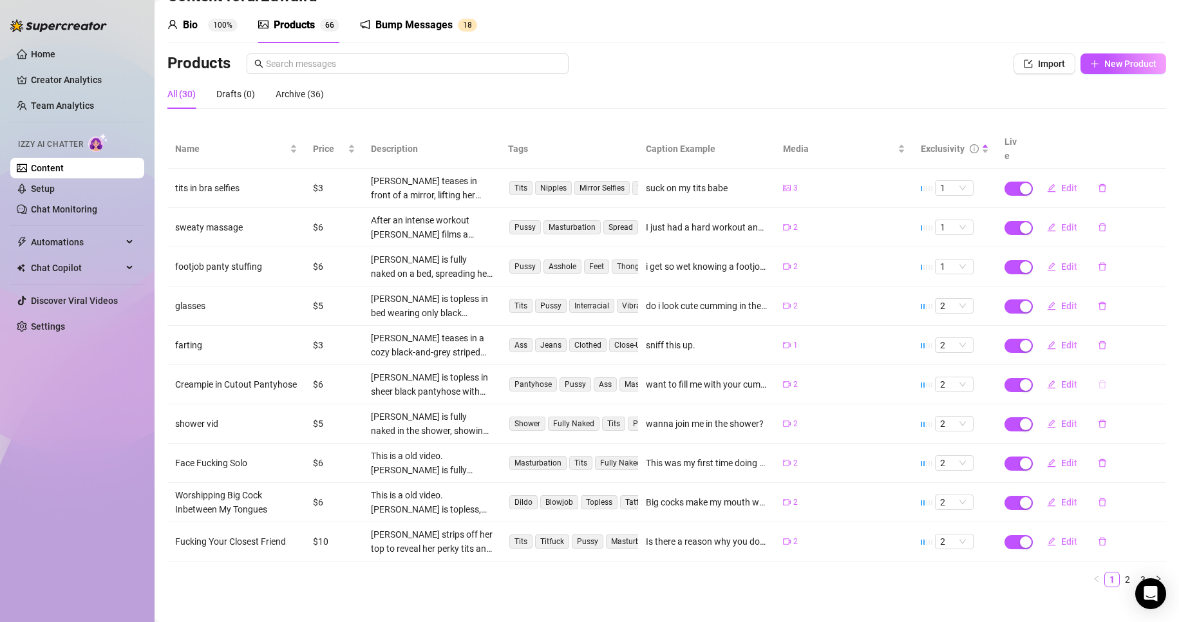
click at [1098, 380] on icon "delete" at bounding box center [1102, 384] width 9 height 9
click at [1158, 335] on span "Yes" at bounding box center [1158, 337] width 15 height 10
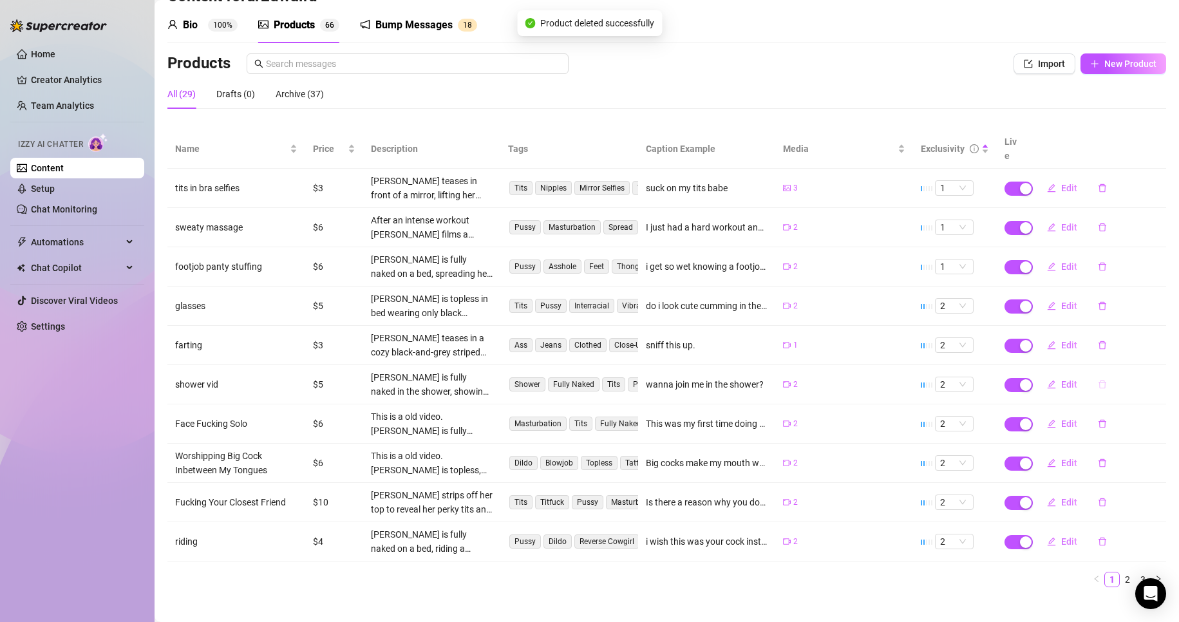
click at [1100, 374] on button "button" at bounding box center [1103, 384] width 30 height 21
click at [1157, 338] on span "Yes" at bounding box center [1158, 337] width 15 height 10
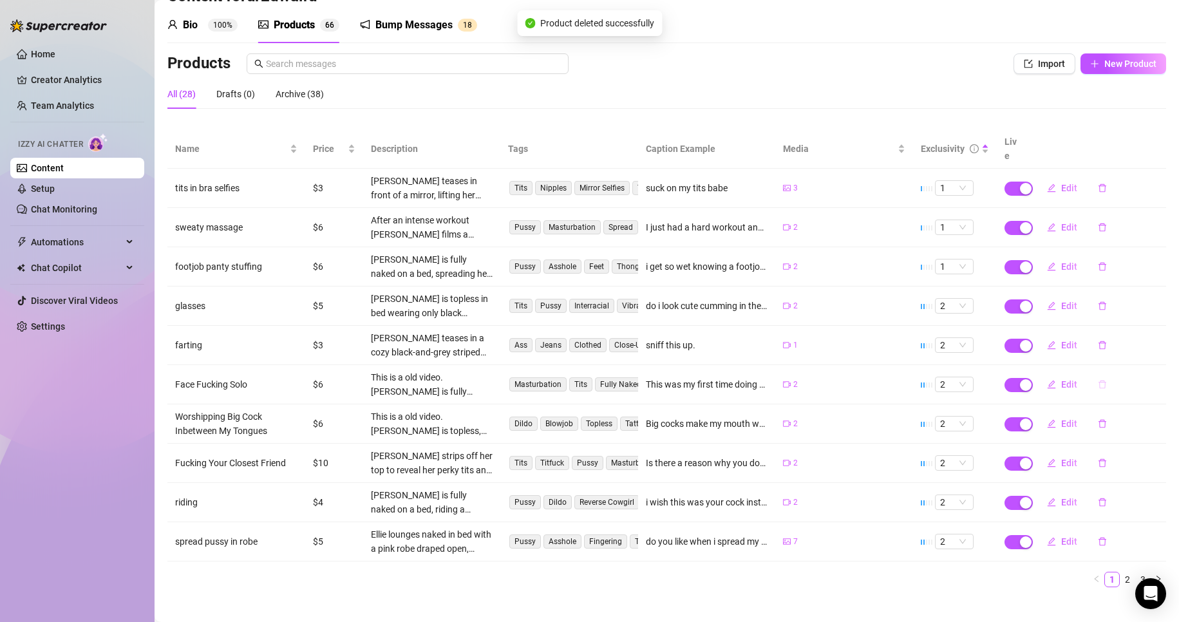
click at [1098, 380] on icon "delete" at bounding box center [1102, 384] width 9 height 9
click at [1154, 335] on span "Yes" at bounding box center [1158, 337] width 15 height 10
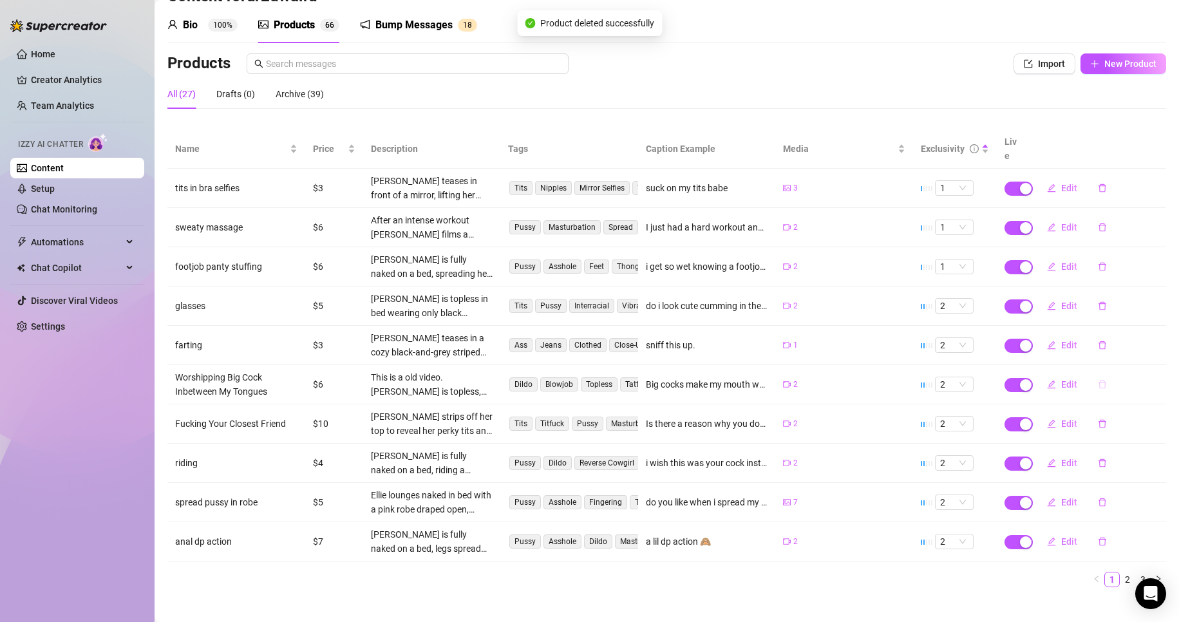
click at [1096, 375] on button "button" at bounding box center [1103, 384] width 30 height 21
click at [1165, 339] on span "Yes" at bounding box center [1158, 337] width 15 height 10
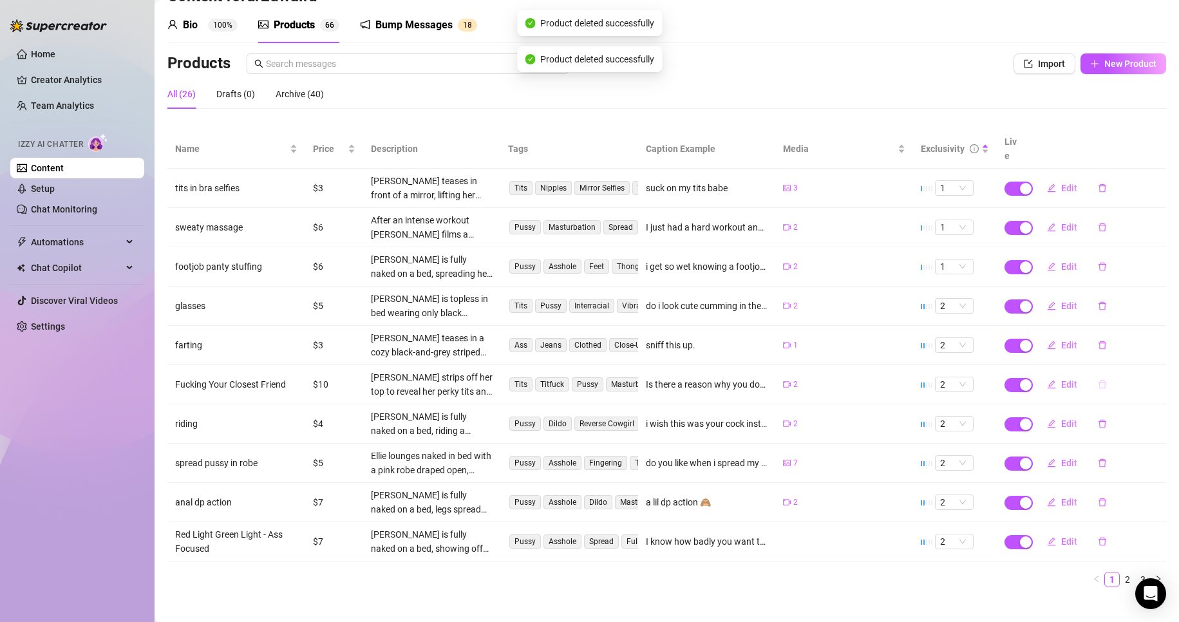
click at [1094, 375] on button "button" at bounding box center [1103, 384] width 30 height 21
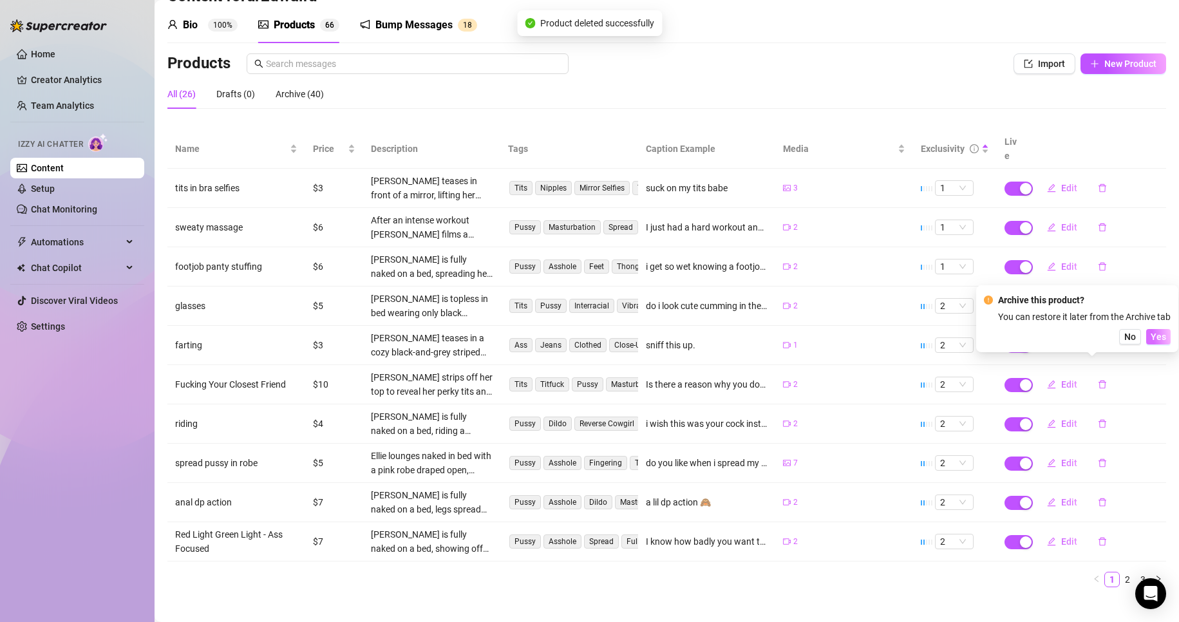
click at [1161, 339] on span "Yes" at bounding box center [1158, 337] width 15 height 10
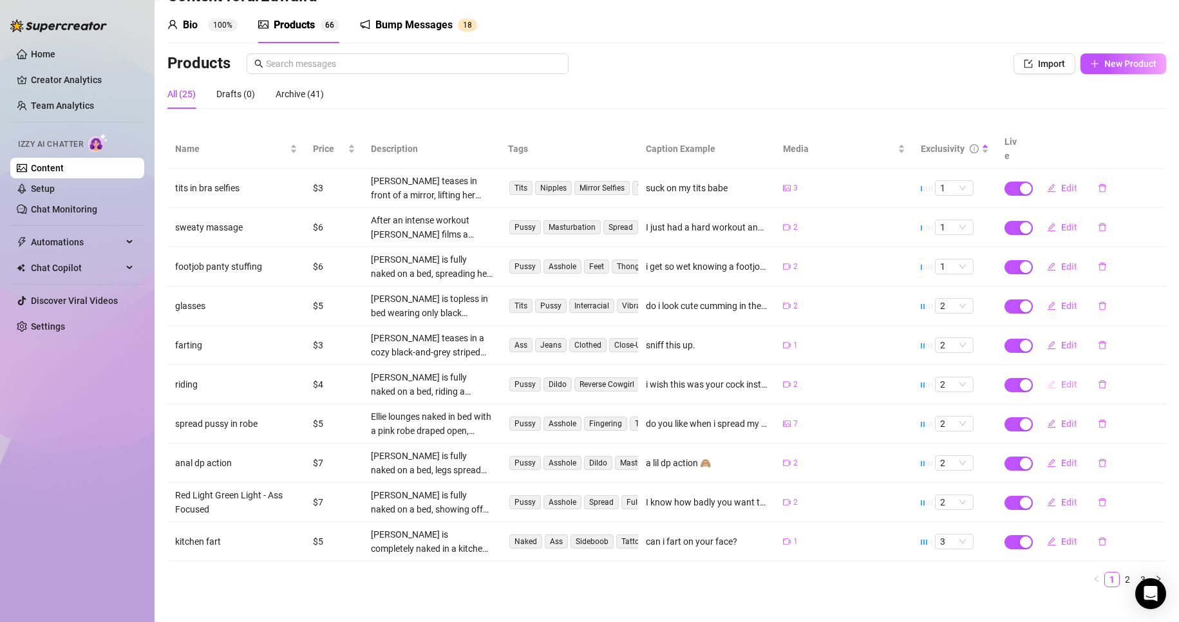
click at [1062, 379] on span "Edit" at bounding box center [1070, 384] width 16 height 10
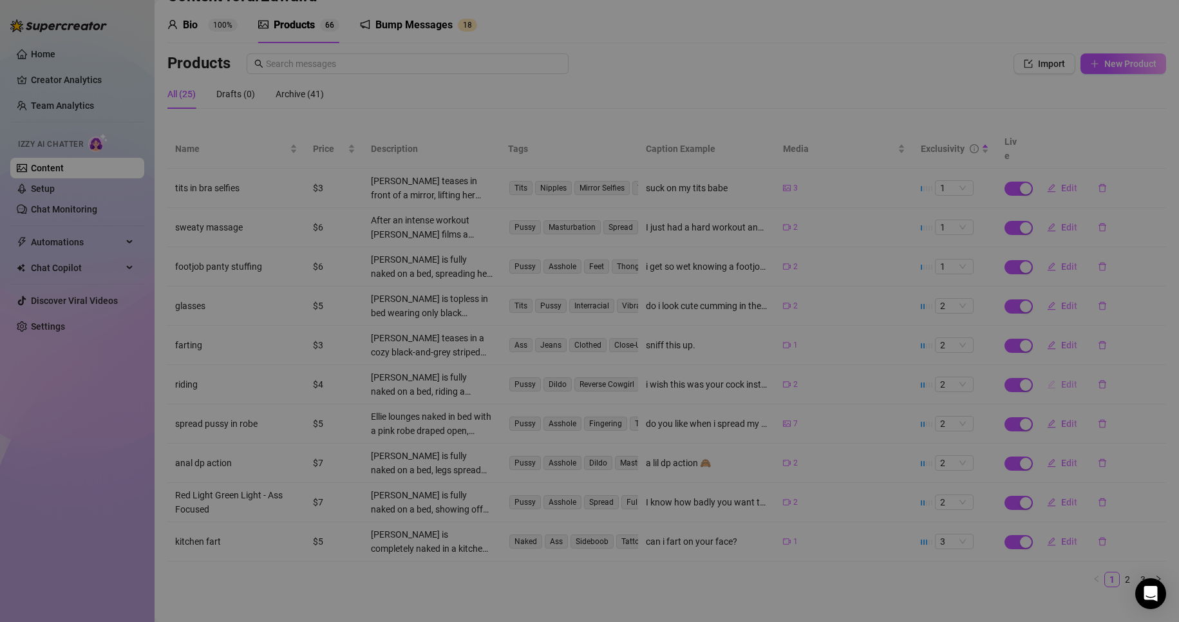
type textarea "i wish this was your cock instead"
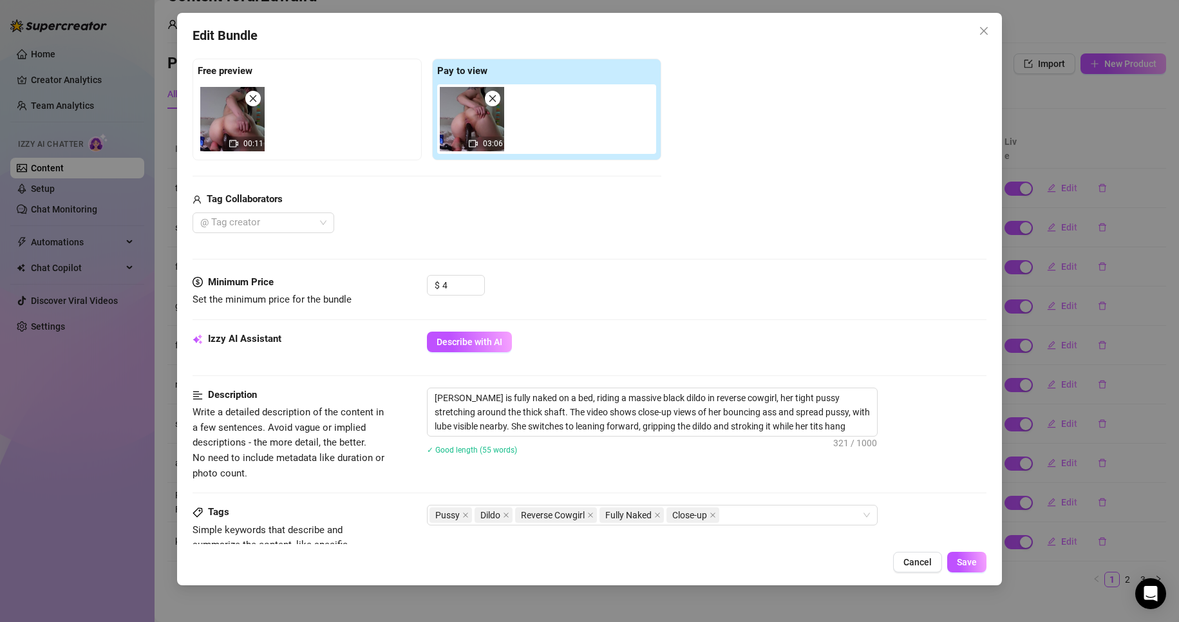
scroll to position [193, 0]
type input "3"
click at [479, 289] on icon "down" at bounding box center [477, 289] width 5 height 5
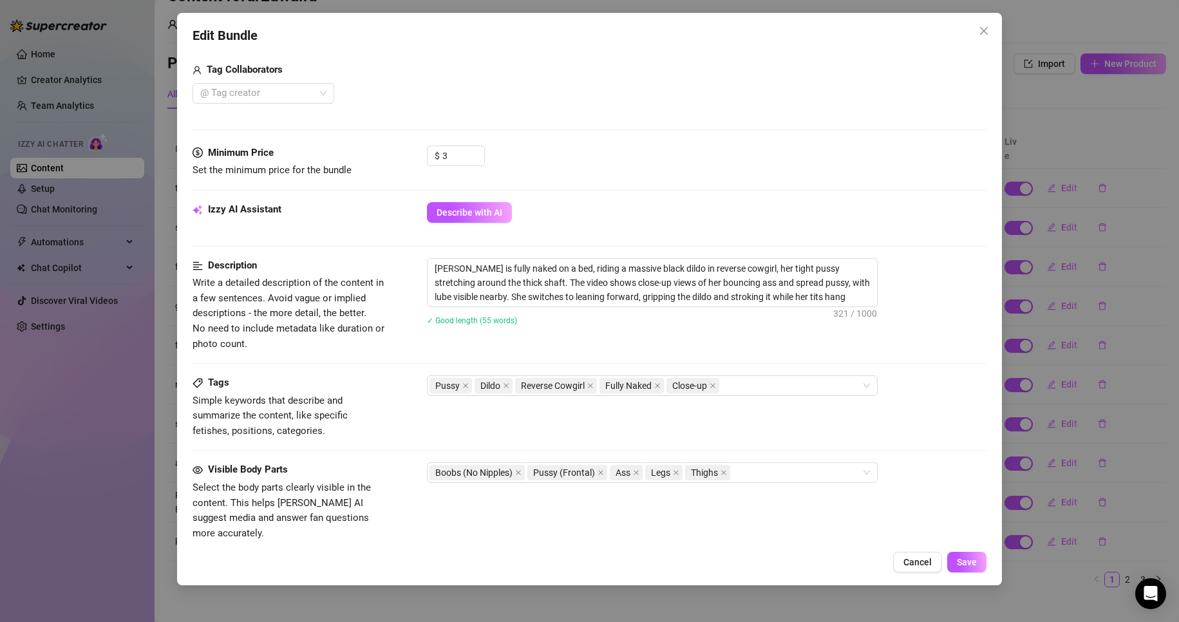
click at [775, 370] on div "Description Write a detailed description of the content in a few sentences. Avo…" at bounding box center [590, 316] width 795 height 117
click at [777, 376] on div "Pussy Dildo Reverse Cowgirl Fully Naked Close-up" at bounding box center [652, 386] width 451 height 21
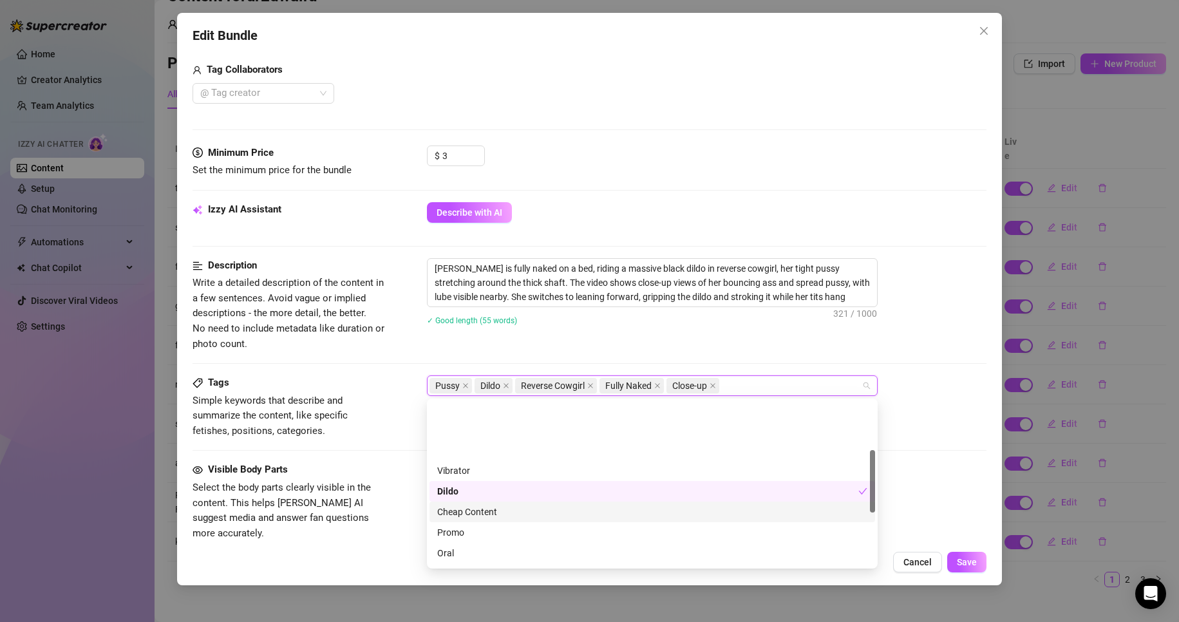
scroll to position [129, 0]
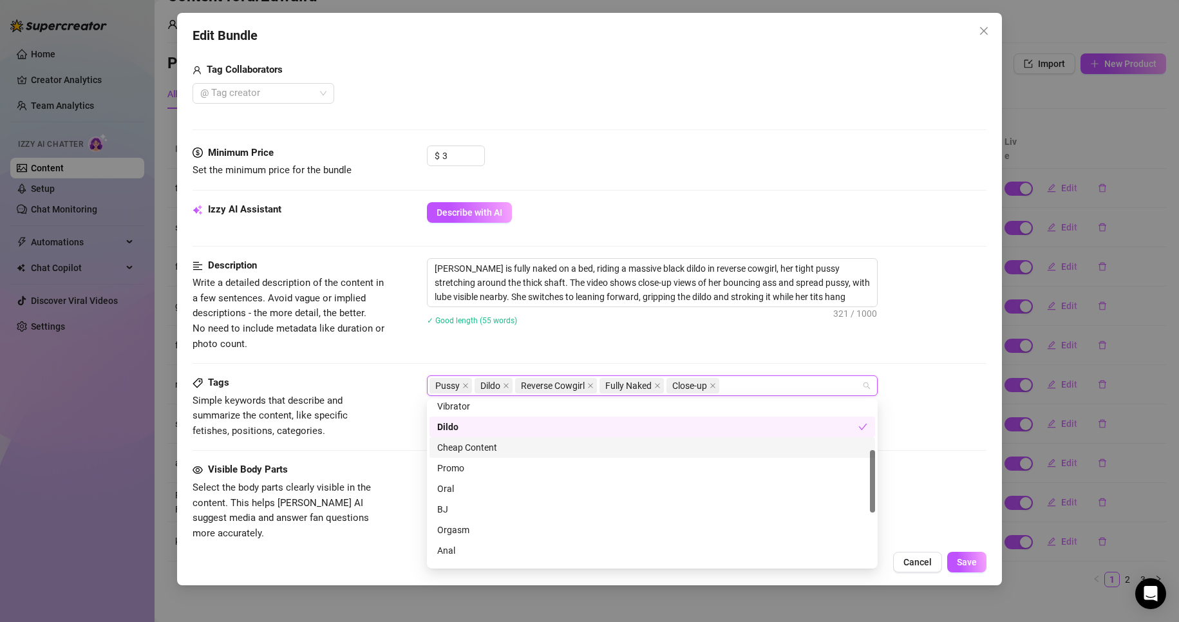
click at [586, 455] on div "Cheap Content" at bounding box center [653, 447] width 446 height 21
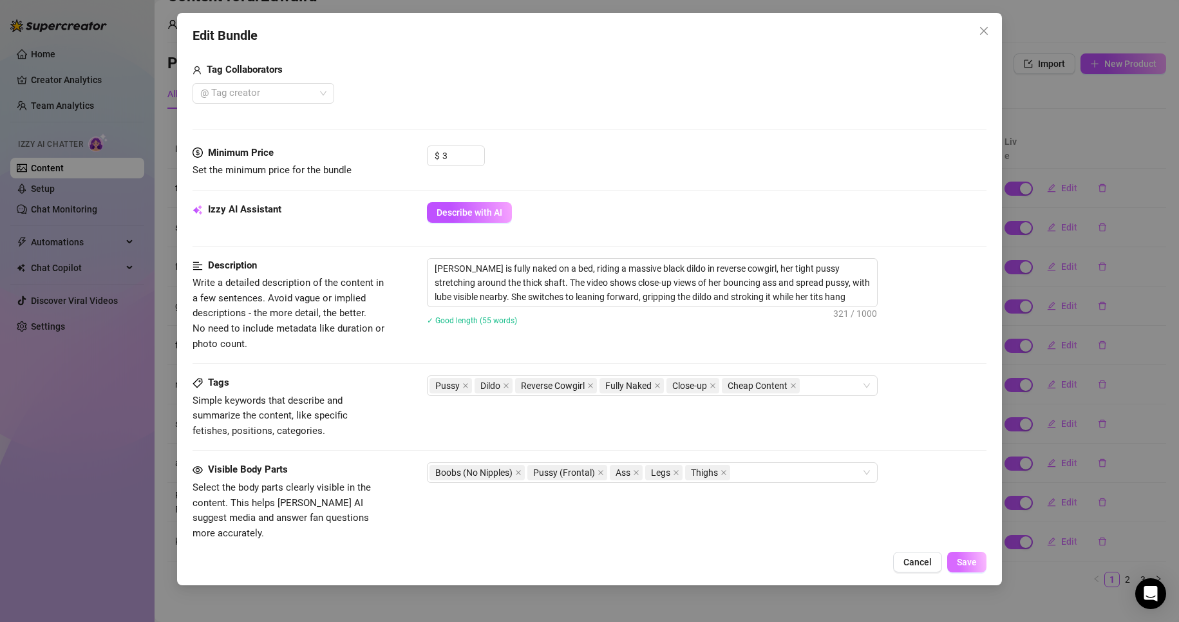
click at [969, 562] on span "Save" at bounding box center [967, 562] width 20 height 10
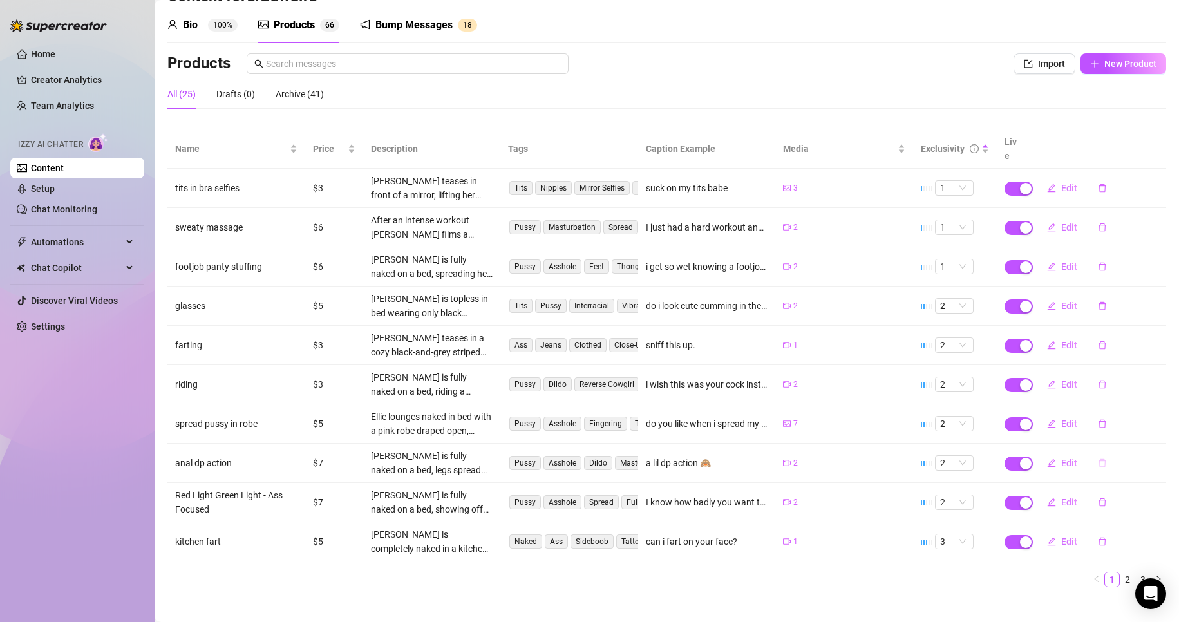
click at [1098, 459] on icon "delete" at bounding box center [1102, 463] width 9 height 9
click at [1163, 418] on span "Yes" at bounding box center [1158, 415] width 15 height 10
click at [1100, 453] on button "button" at bounding box center [1103, 463] width 30 height 21
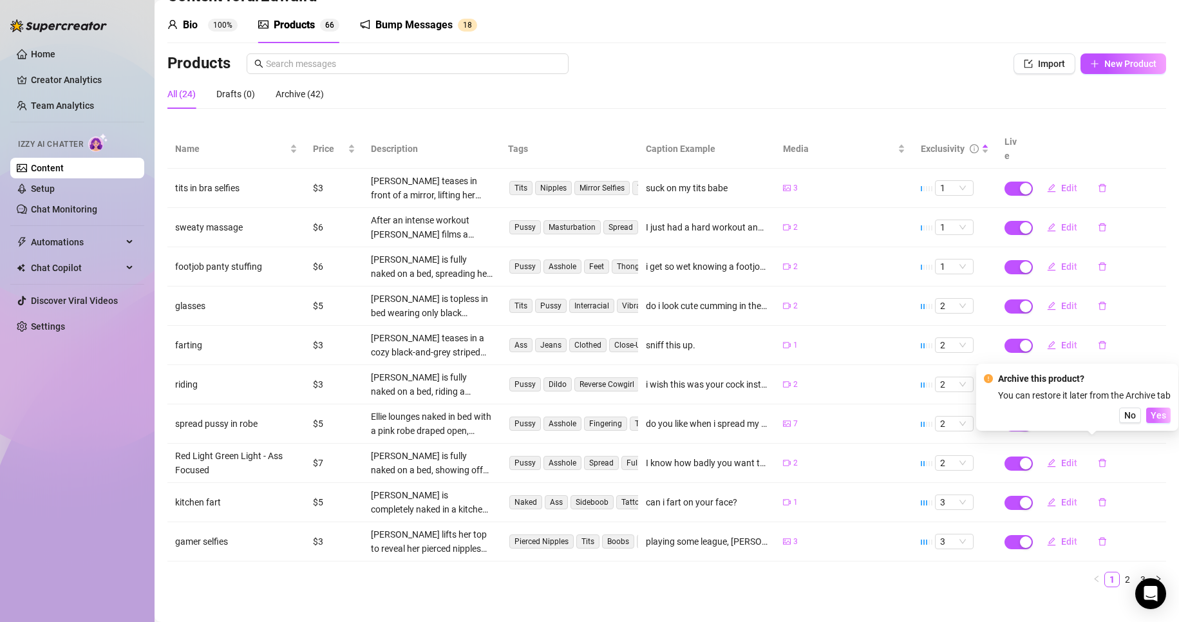
click at [1158, 419] on span "Yes" at bounding box center [1158, 415] width 15 height 10
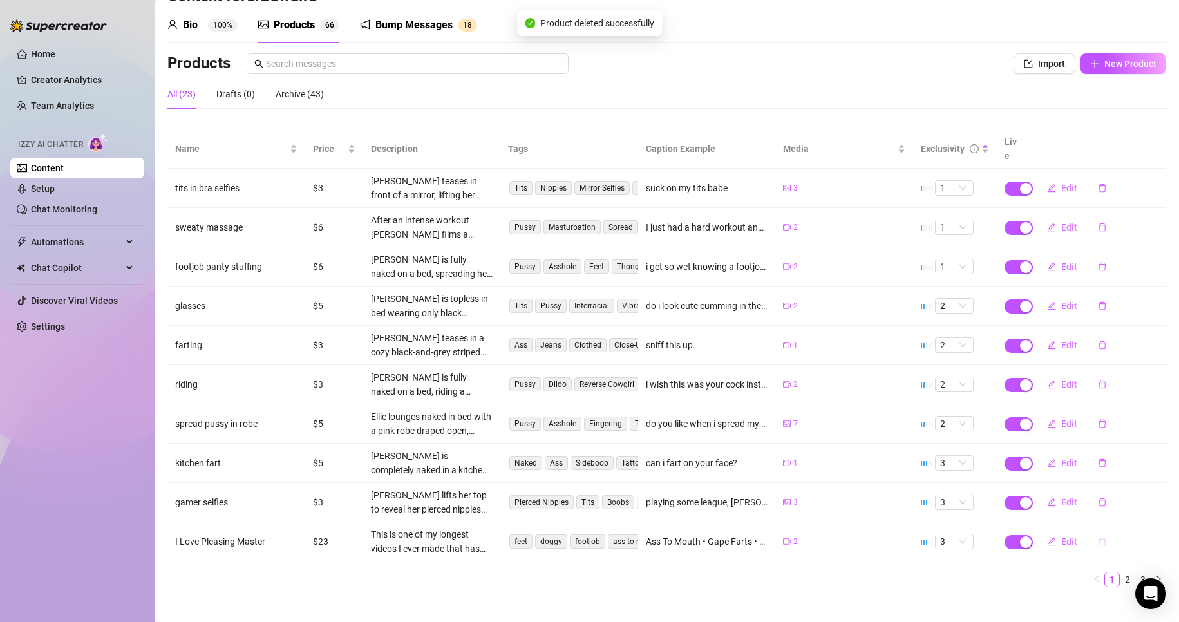
click at [1099, 538] on icon "delete" at bounding box center [1103, 542] width 8 height 8
click at [1158, 492] on span "Yes" at bounding box center [1158, 494] width 15 height 10
click at [1121, 573] on link "2" at bounding box center [1128, 580] width 14 height 14
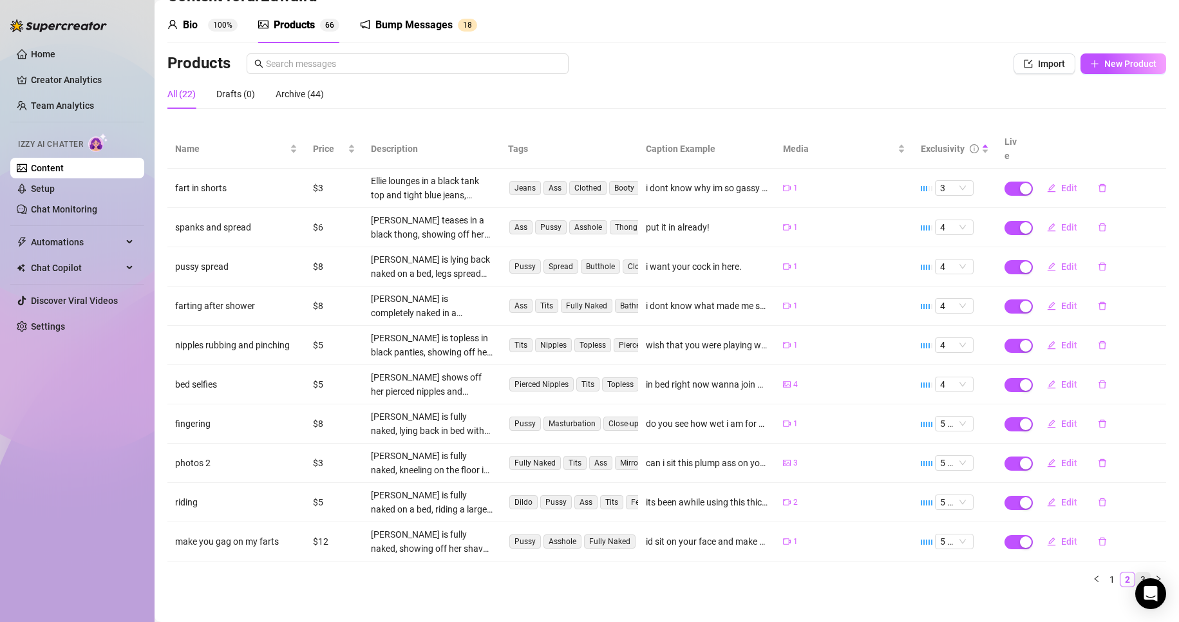
click at [1136, 573] on link "3" at bounding box center [1143, 580] width 14 height 14
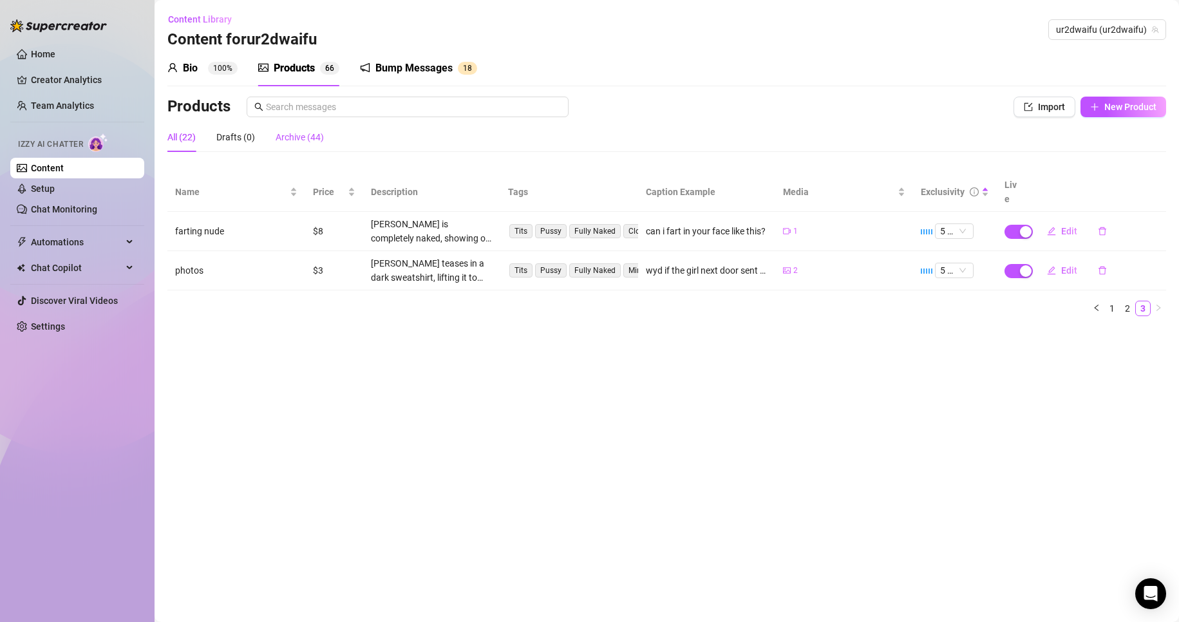
click at [306, 135] on div "Archive (44)" at bounding box center [300, 137] width 48 height 14
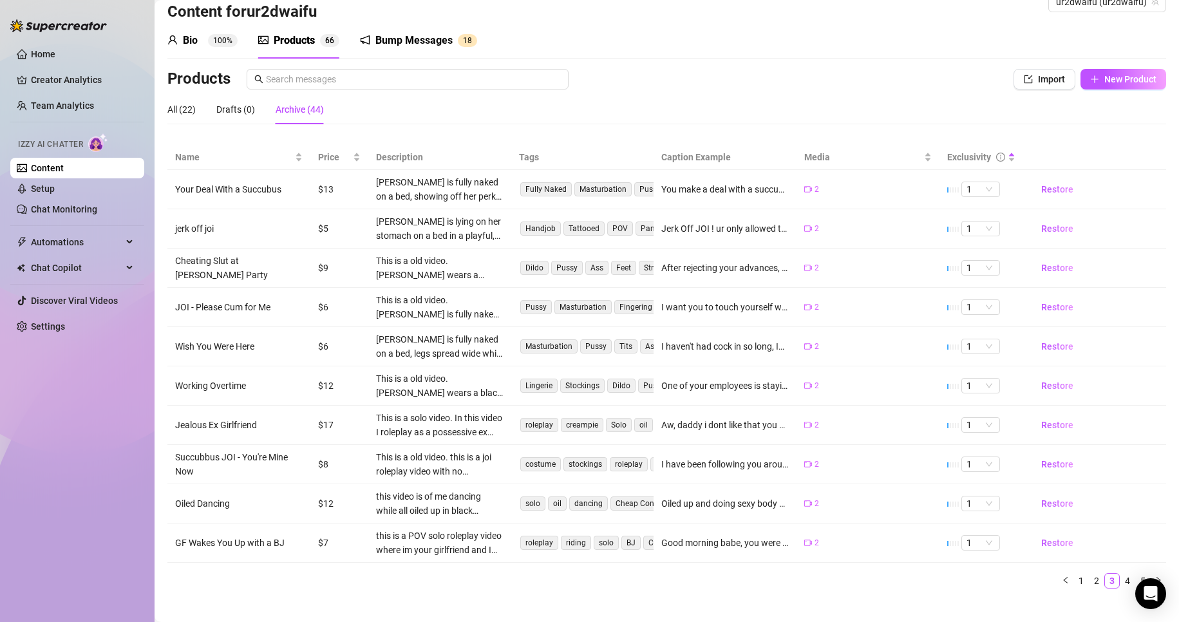
scroll to position [43, 0]
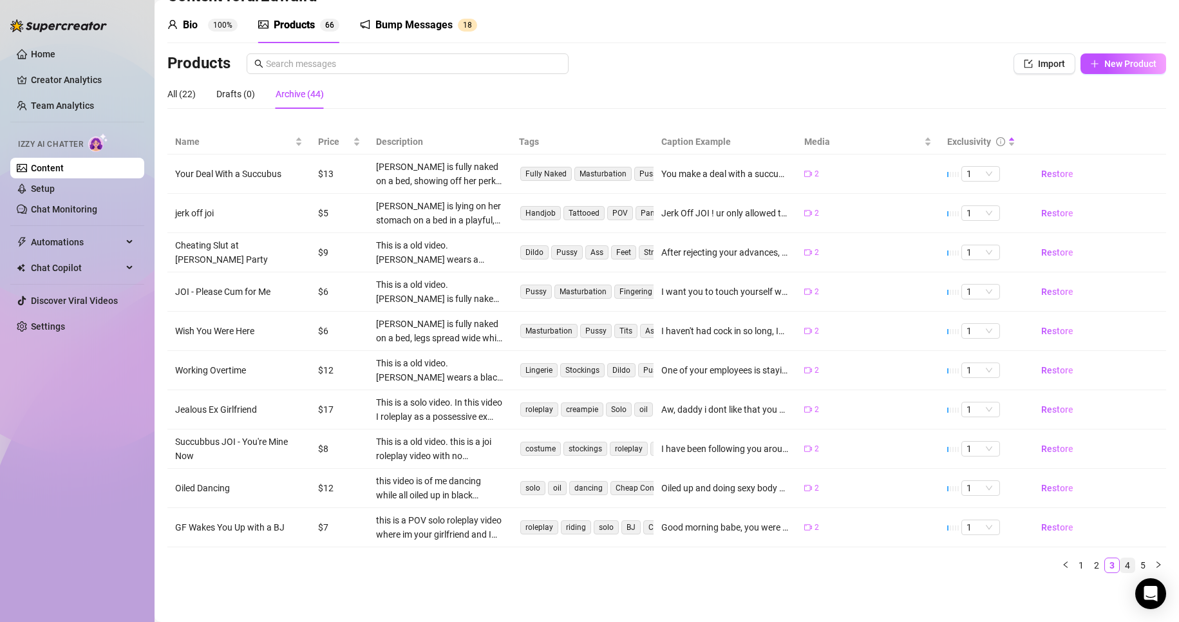
click at [1121, 565] on link "4" at bounding box center [1128, 565] width 14 height 14
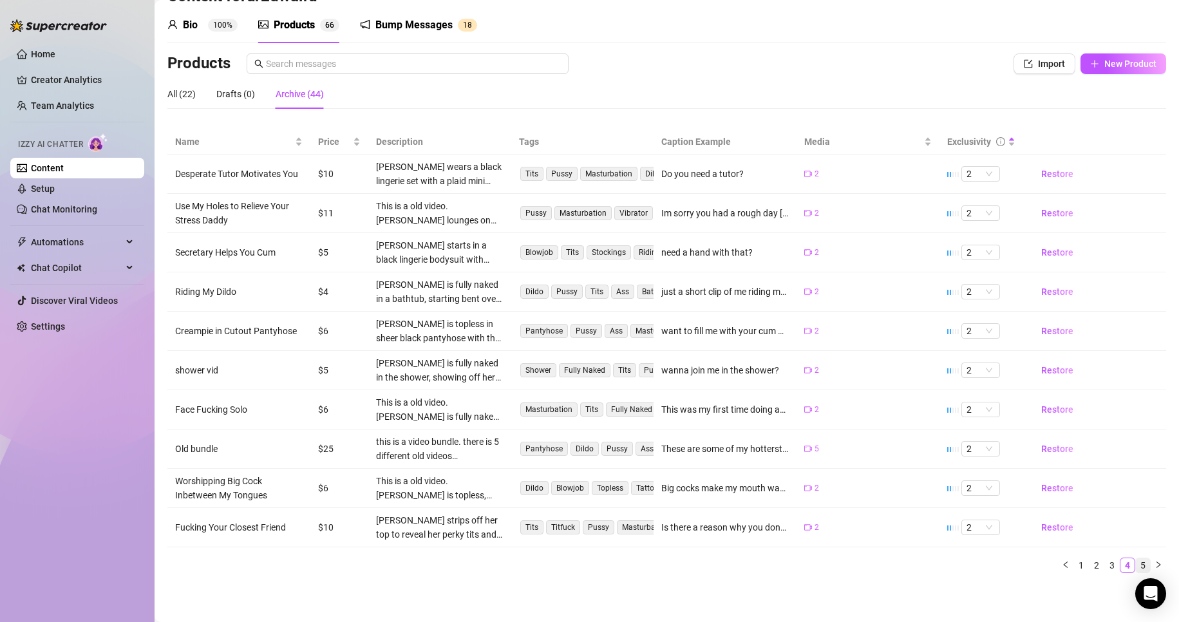
click at [1136, 564] on link "5" at bounding box center [1143, 565] width 14 height 14
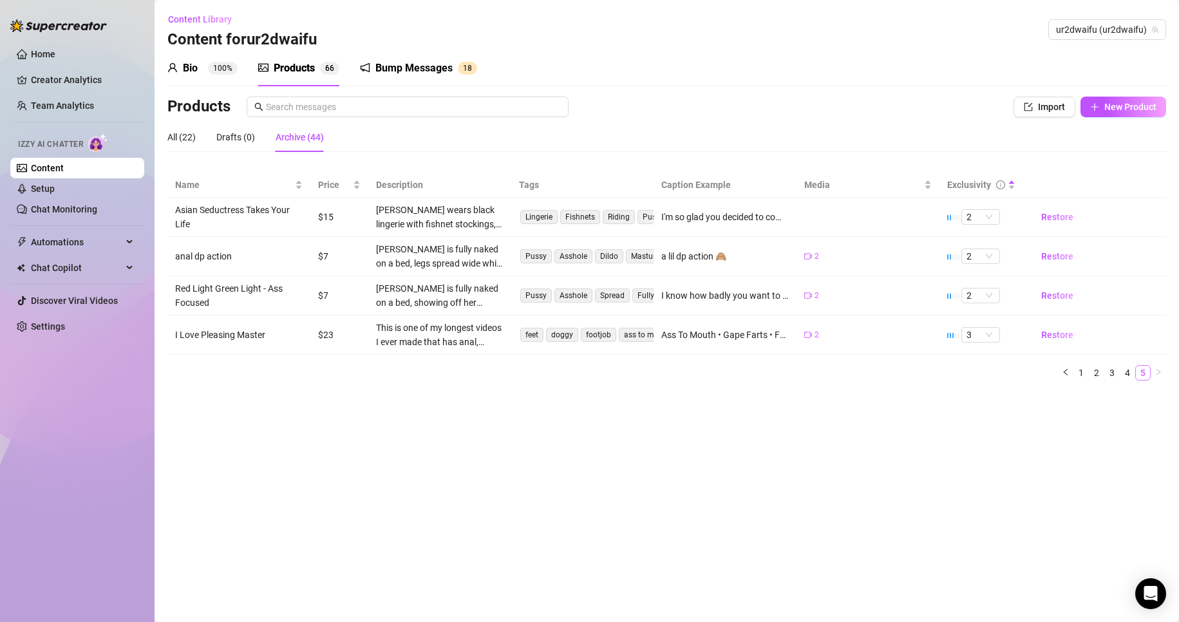
scroll to position [0, 0]
click at [1127, 371] on link "4" at bounding box center [1128, 373] width 14 height 14
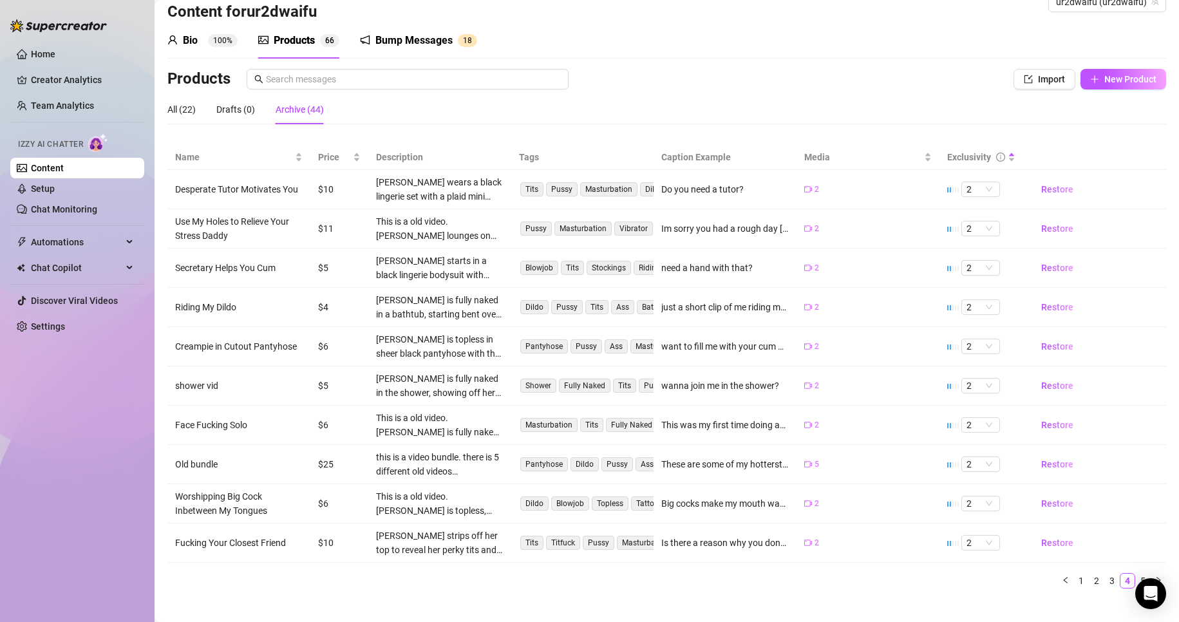
scroll to position [43, 0]
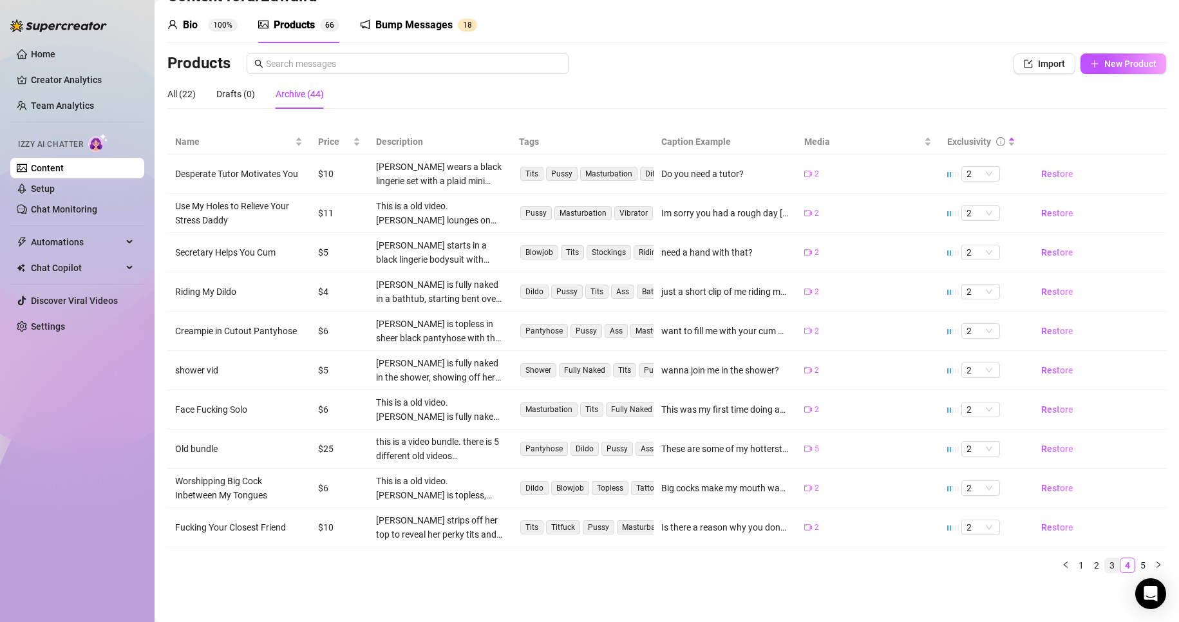
click at [1105, 568] on link "3" at bounding box center [1112, 565] width 14 height 14
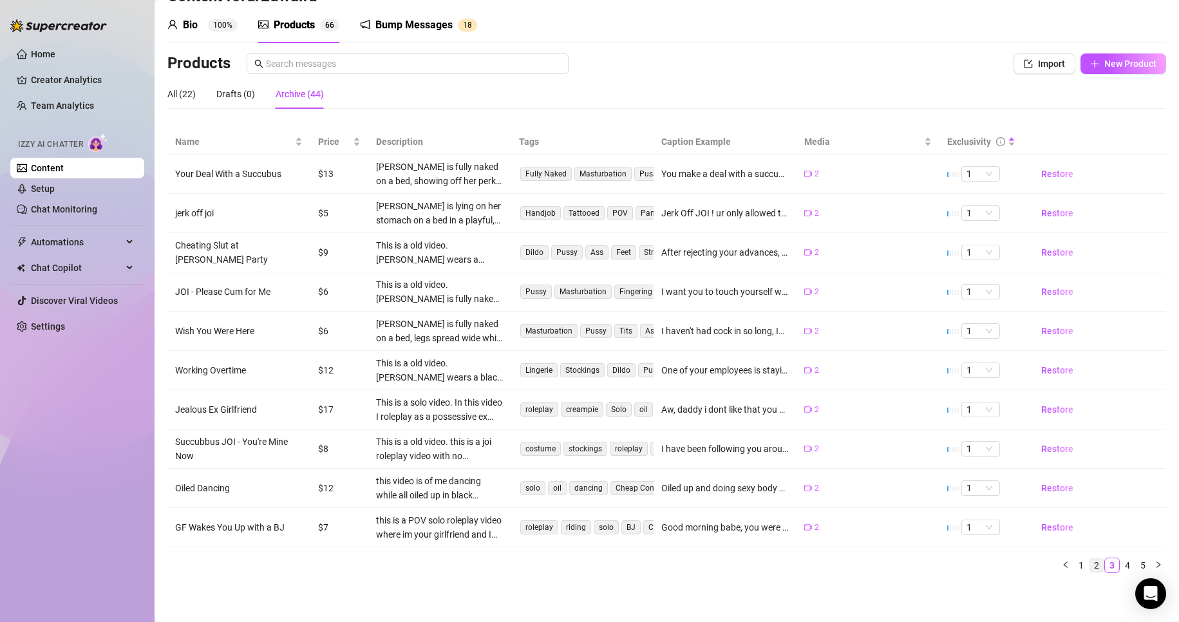
click at [1090, 566] on link "2" at bounding box center [1097, 565] width 14 height 14
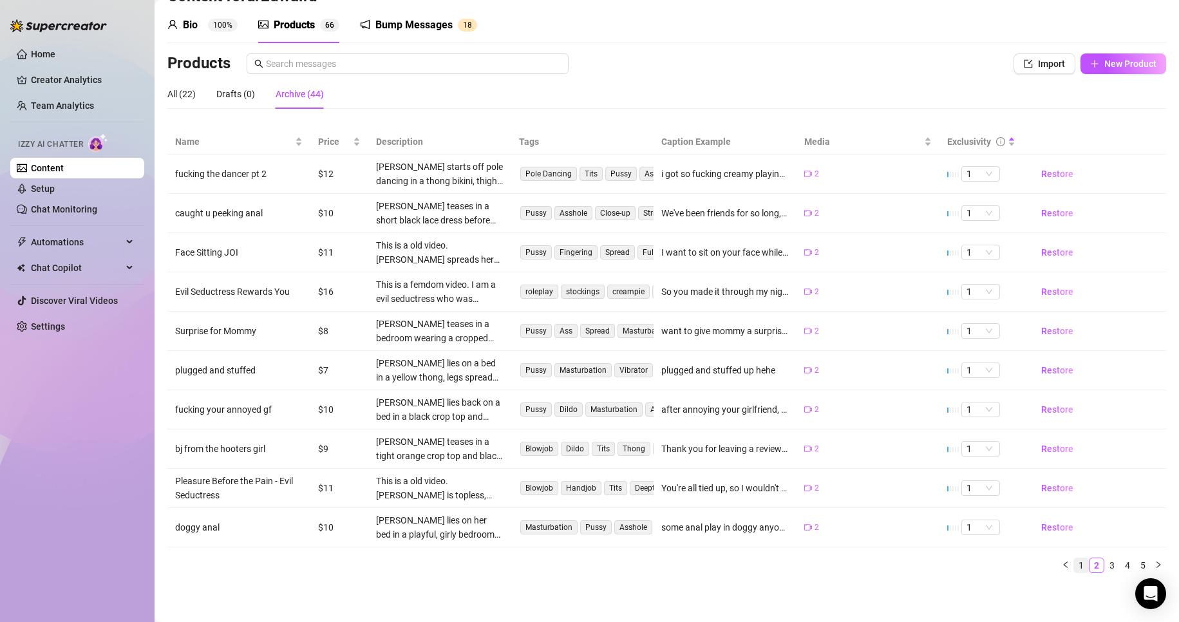
click at [1074, 564] on link "1" at bounding box center [1081, 565] width 14 height 14
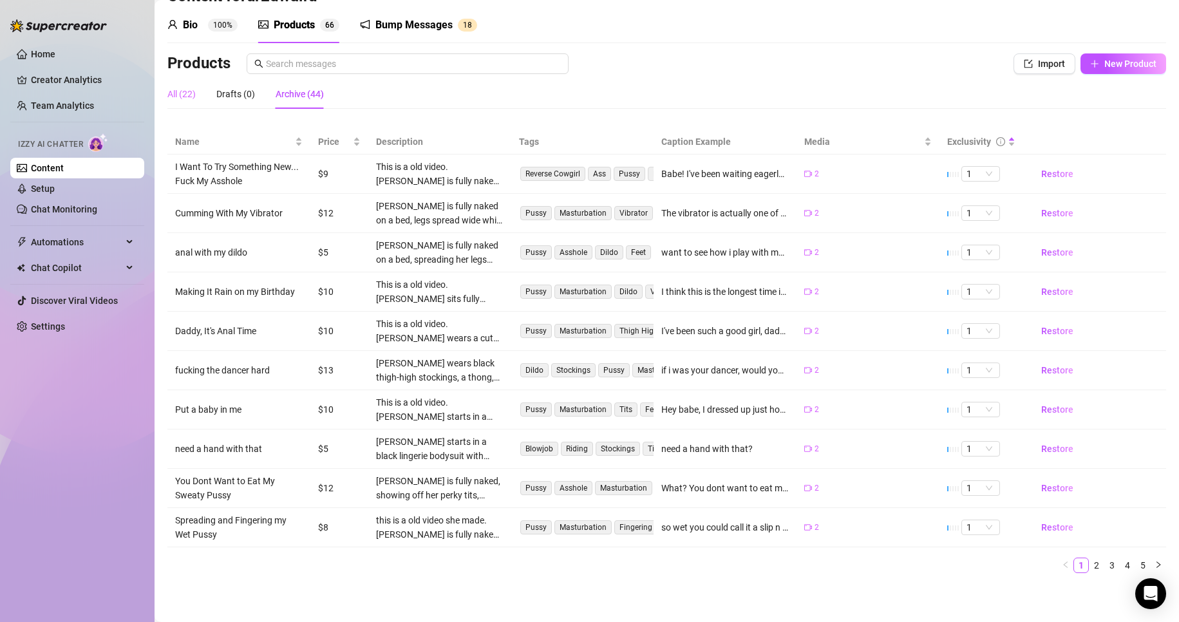
click at [182, 102] on div "All (22)" at bounding box center [181, 94] width 28 height 30
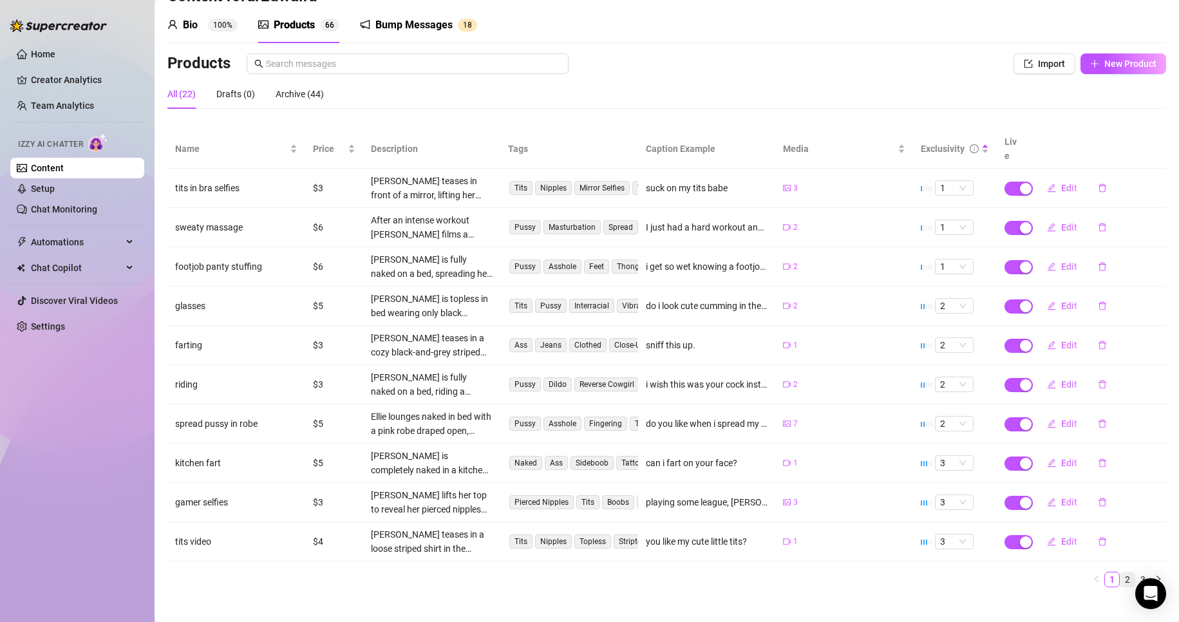
click at [1124, 572] on li "2" at bounding box center [1127, 579] width 15 height 15
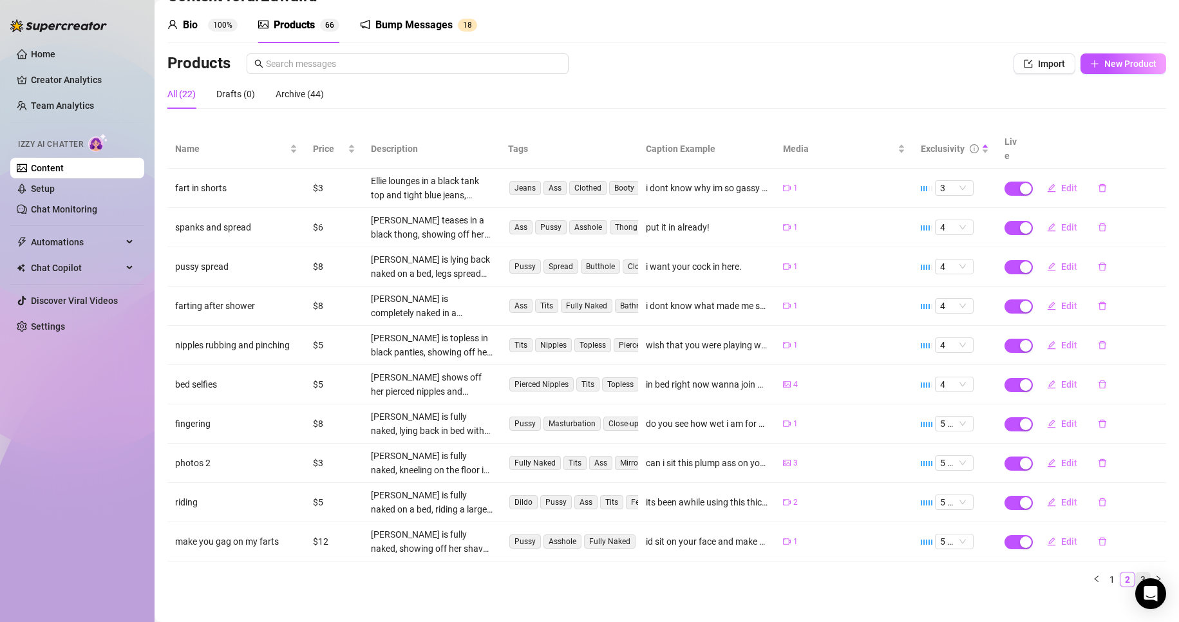
click at [1136, 573] on link "3" at bounding box center [1143, 580] width 14 height 14
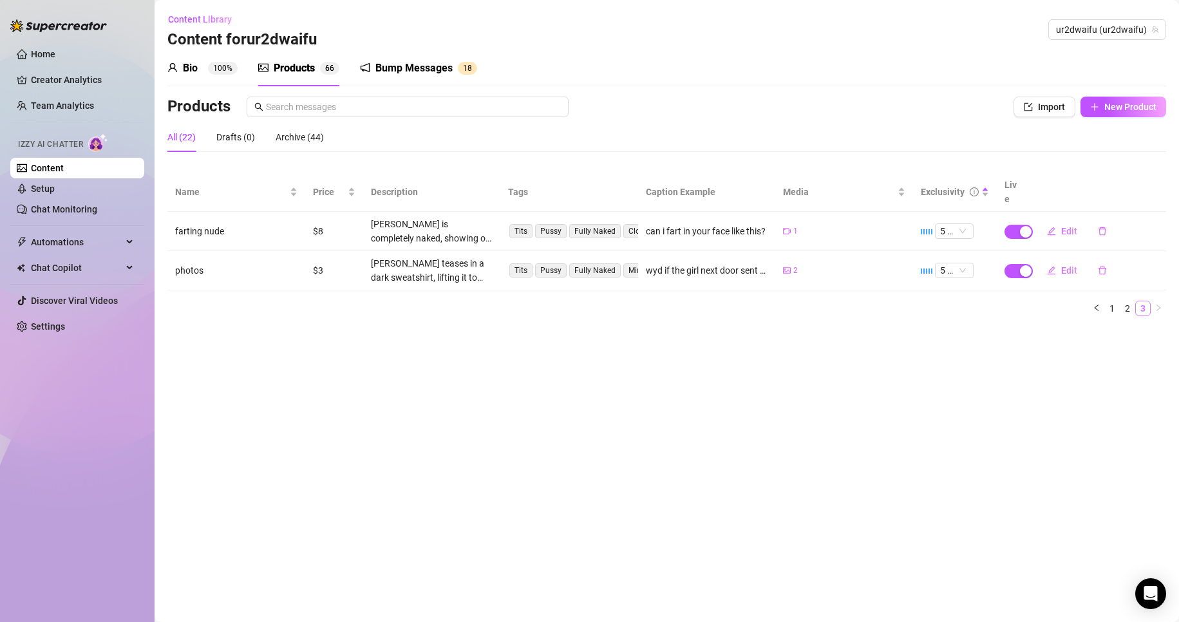
scroll to position [0, 0]
click at [1117, 301] on link "1" at bounding box center [1112, 308] width 14 height 14
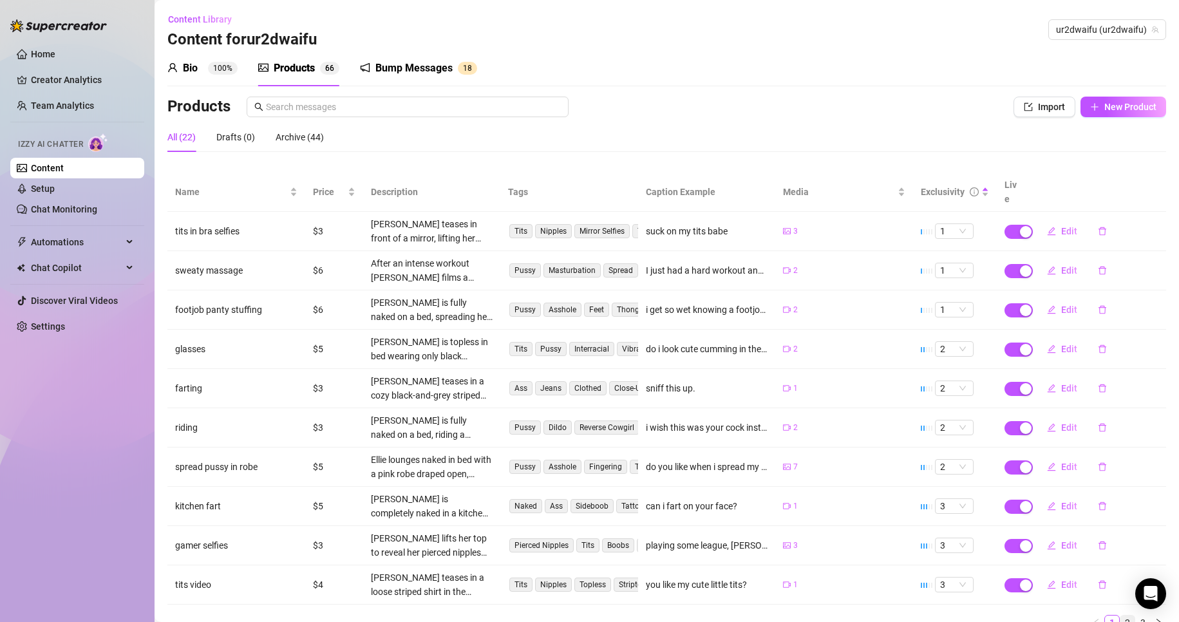
click at [1121, 616] on link "2" at bounding box center [1128, 623] width 14 height 14
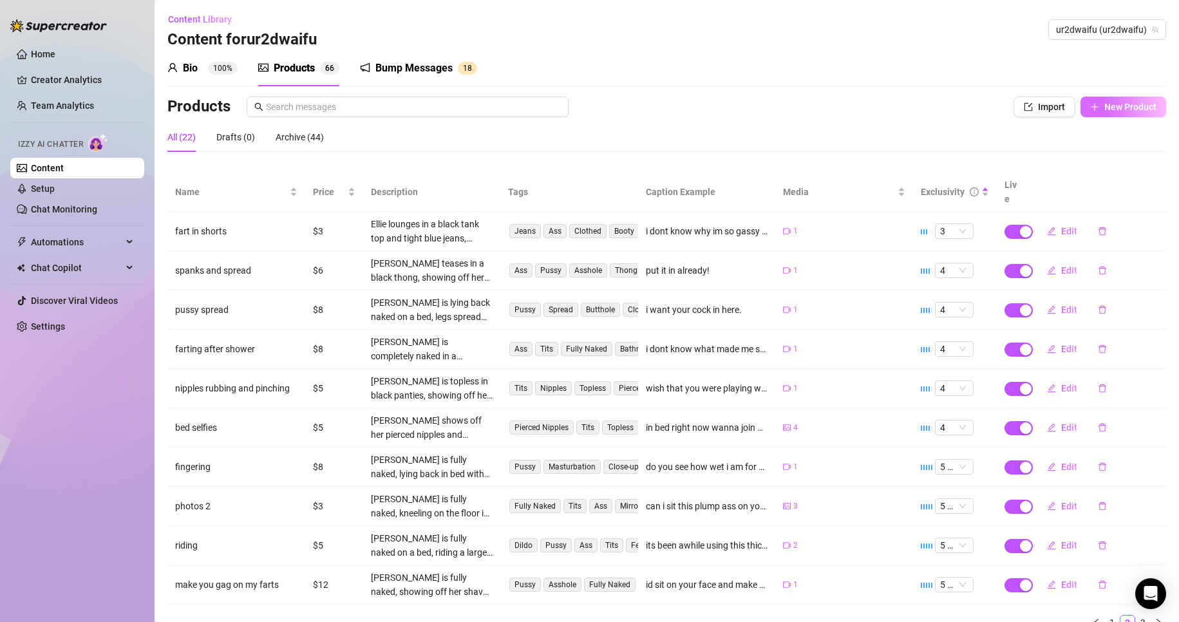
click at [1089, 103] on button "New Product" at bounding box center [1124, 107] width 86 height 21
type textarea "Type your message here..."
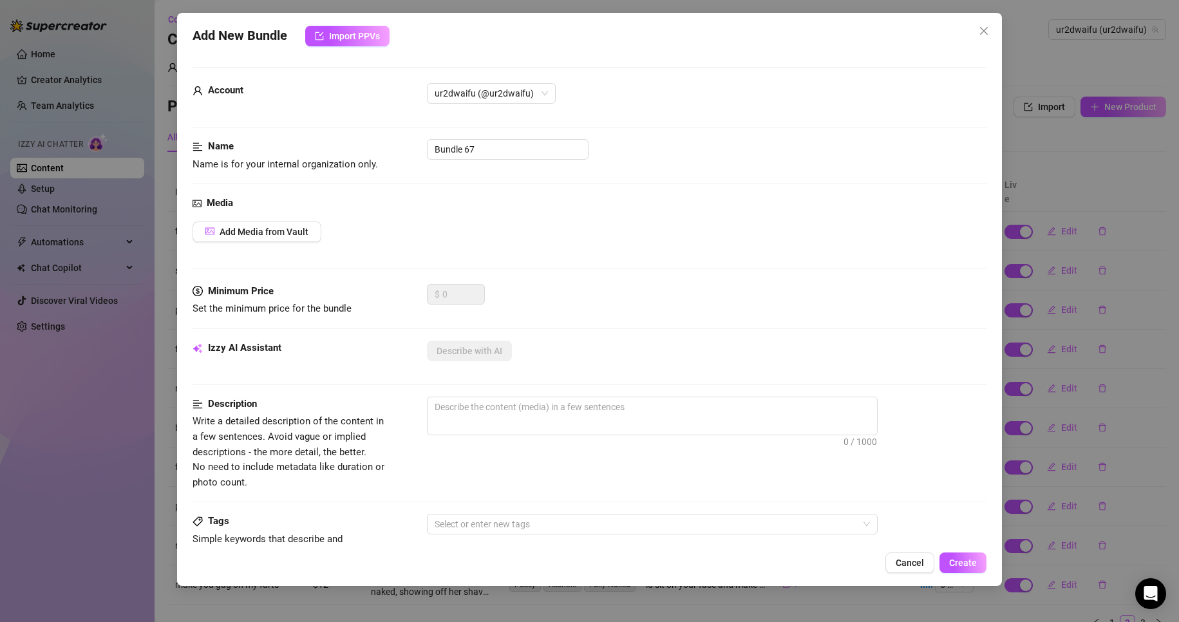
click at [1007, 276] on div "Add New Bundle Import PPVs Account ur2dwaifu (@ur2dwaifu) Name Name is for your…" at bounding box center [589, 311] width 1179 height 622
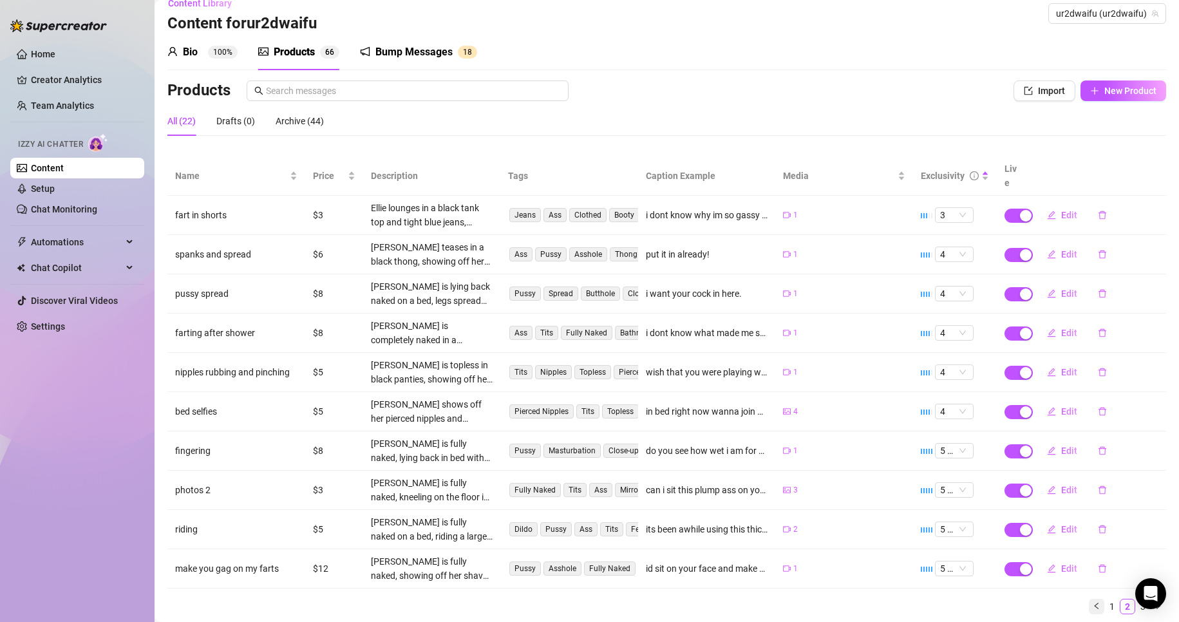
scroll to position [43, 0]
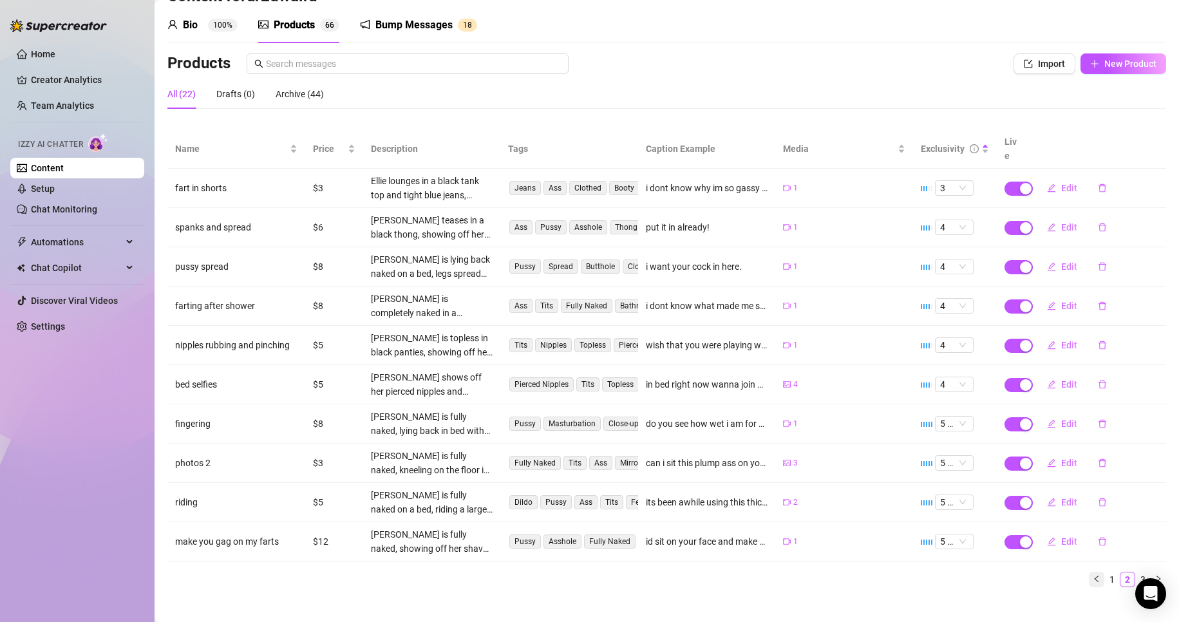
click at [1092, 572] on button "button" at bounding box center [1096, 579] width 15 height 15
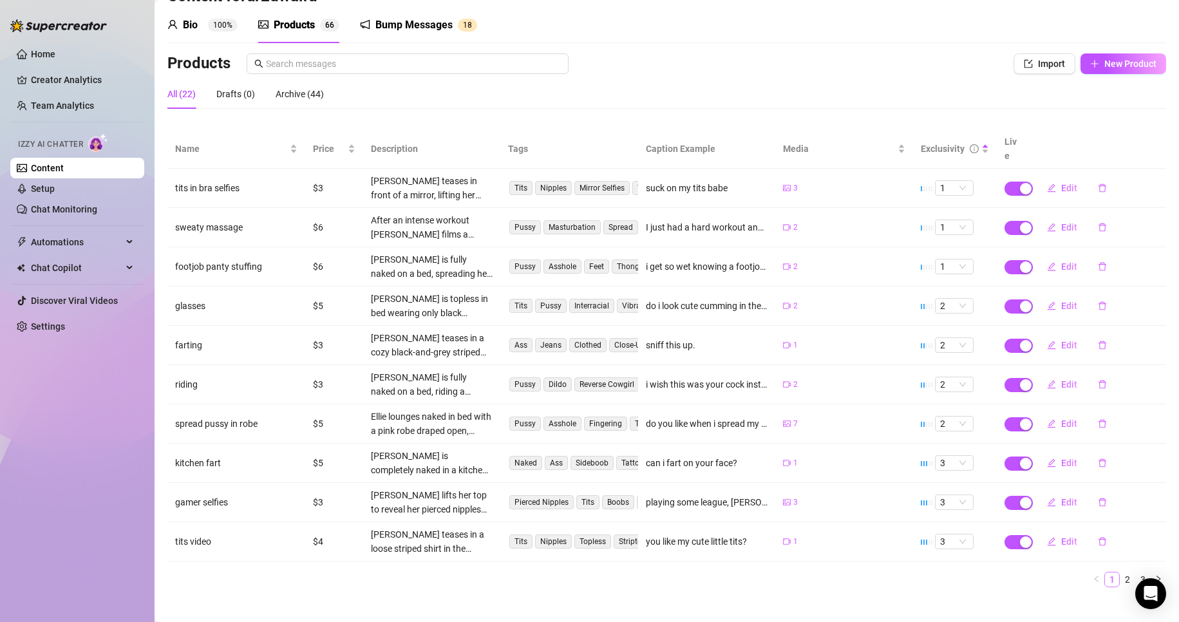
click at [1105, 573] on link "1" at bounding box center [1112, 580] width 14 height 14
click at [1136, 573] on link "3" at bounding box center [1143, 580] width 14 height 14
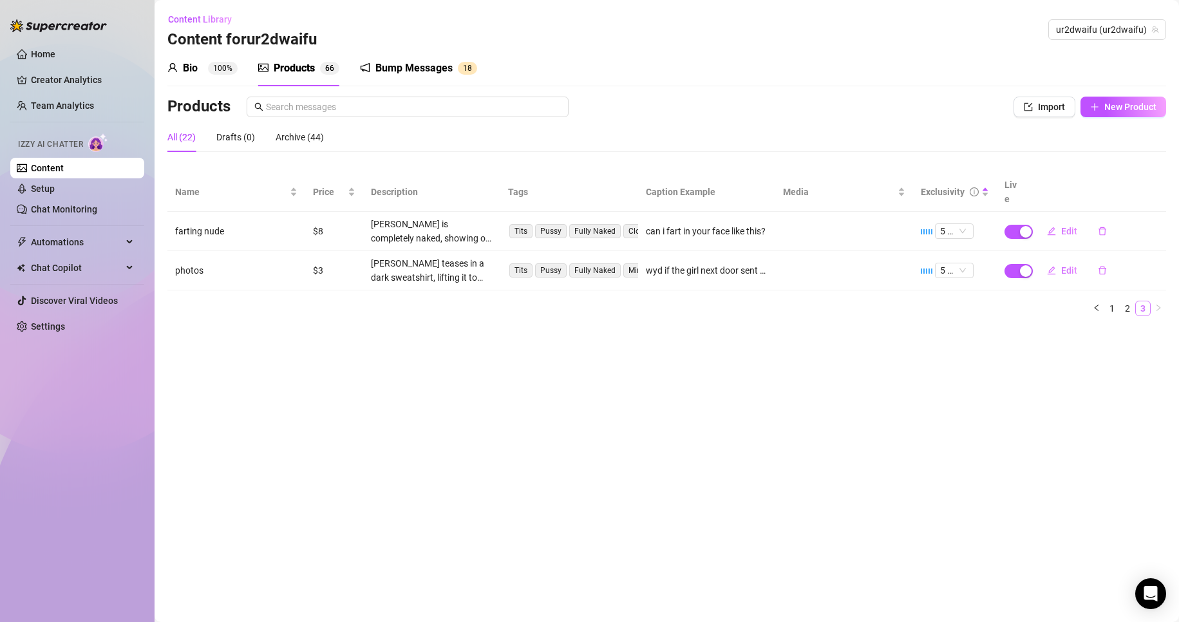
scroll to position [0, 0]
click at [97, 204] on link "Chat Monitoring" at bounding box center [64, 209] width 66 height 10
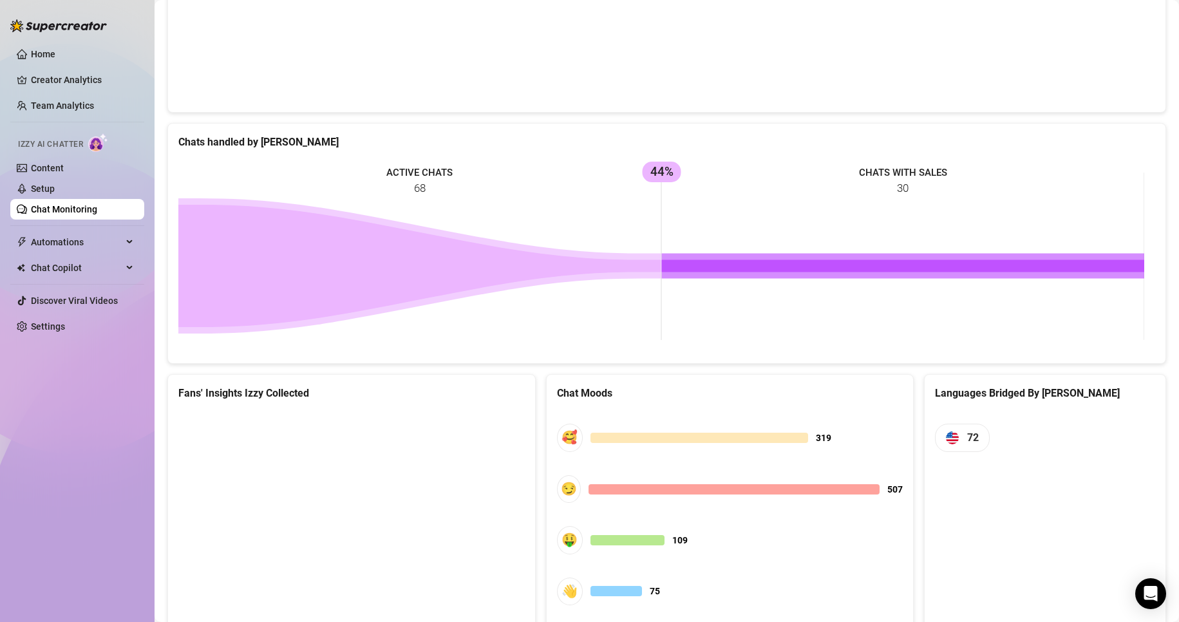
scroll to position [482, 0]
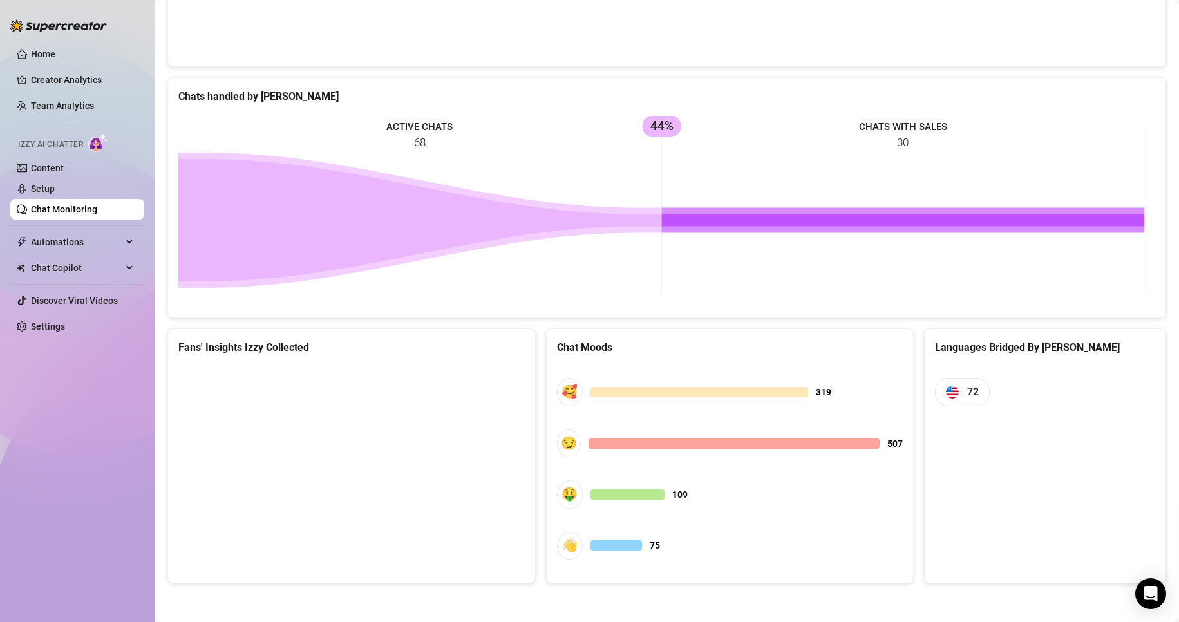
click at [381, 508] on canvas at bounding box center [349, 461] width 342 height 193
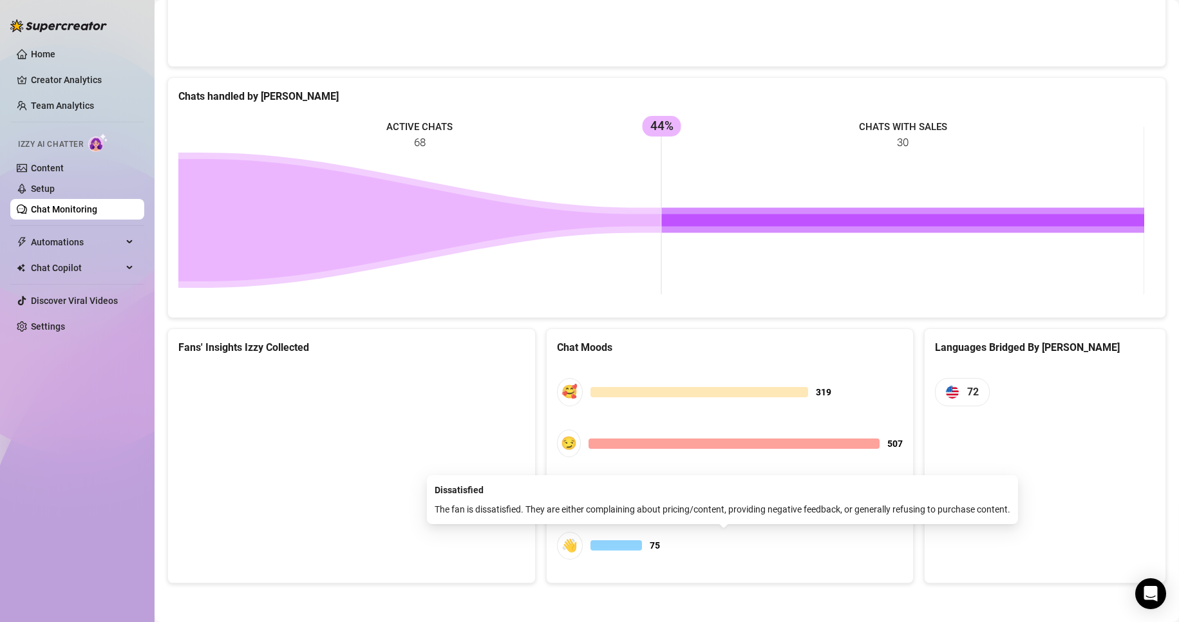
click at [603, 542] on div at bounding box center [617, 545] width 52 height 10
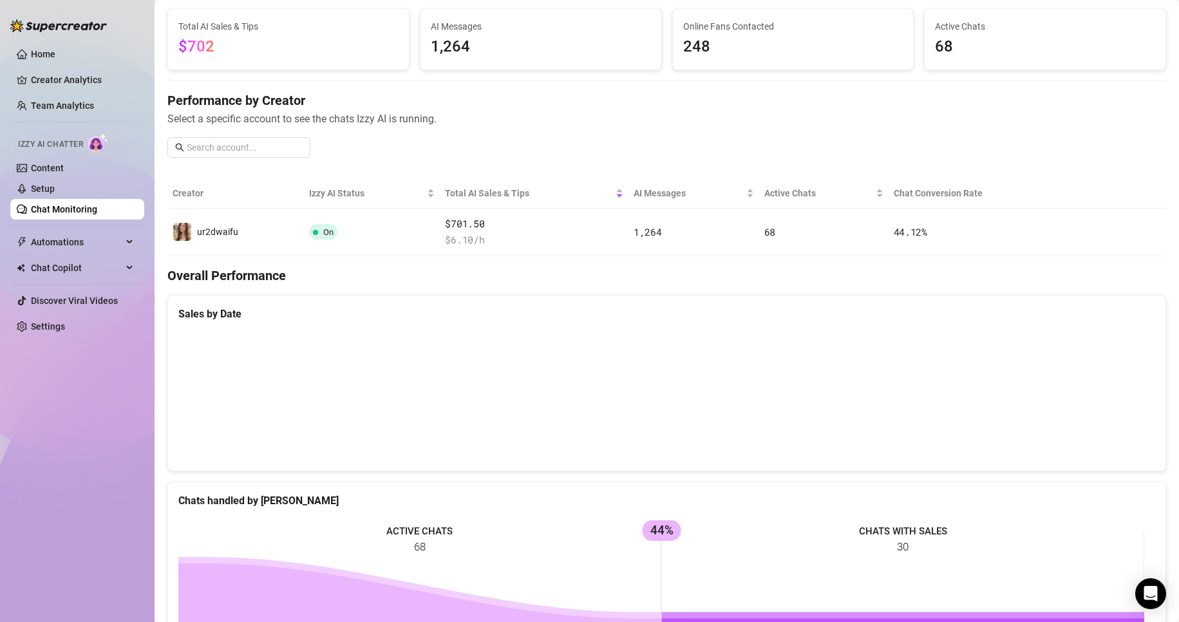
scroll to position [0, 0]
